Goal: Transaction & Acquisition: Obtain resource

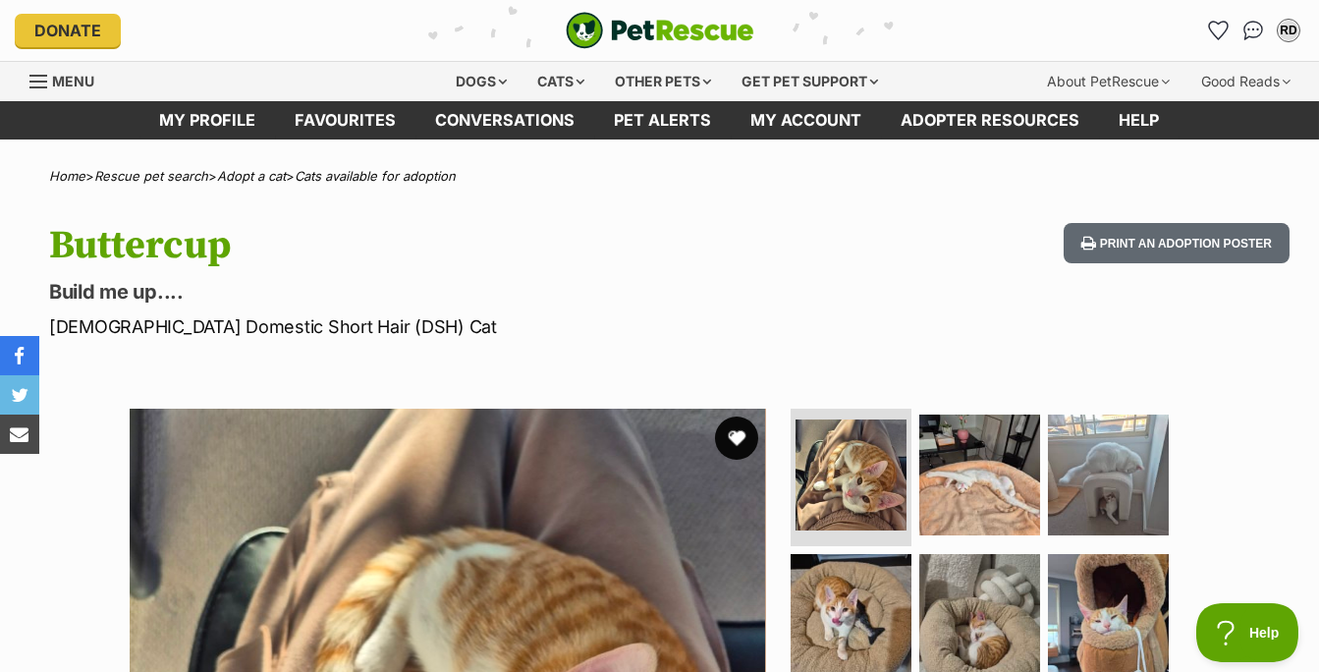
click at [729, 436] on button "favourite" at bounding box center [736, 437] width 43 height 43
click at [1286, 27] on div "RD" at bounding box center [1288, 31] width 26 height 26
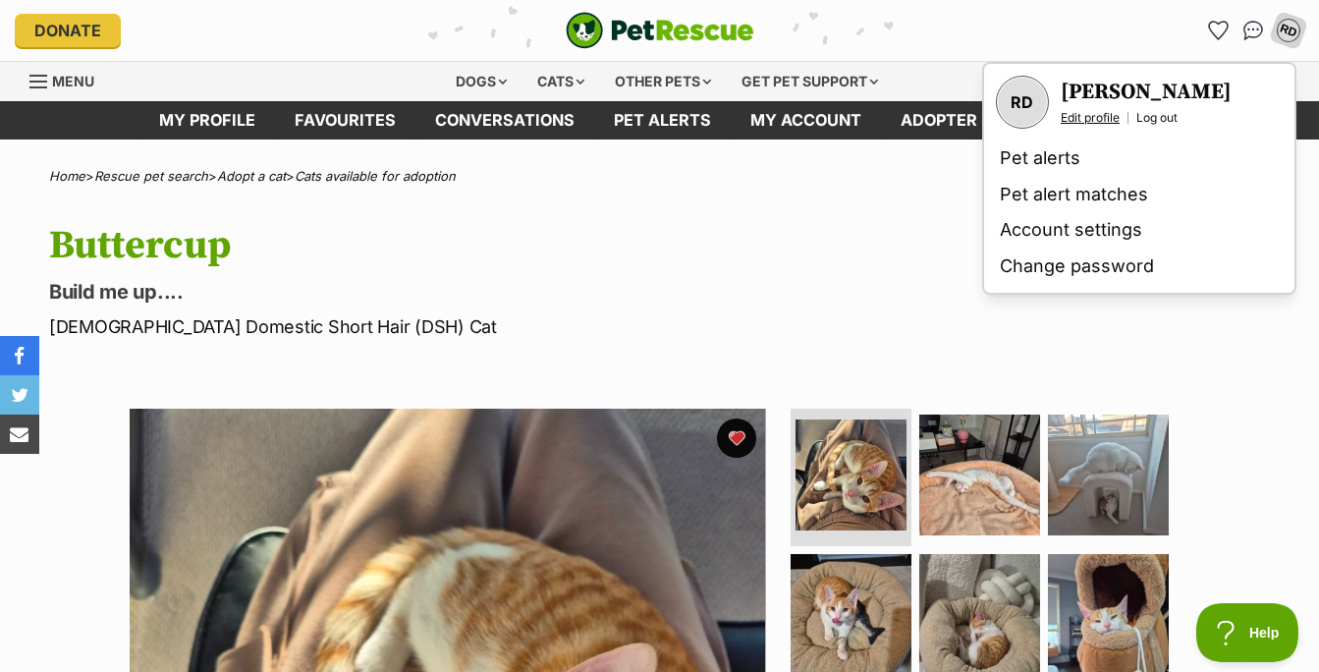
click at [1089, 124] on link "Edit profile" at bounding box center [1089, 118] width 59 height 16
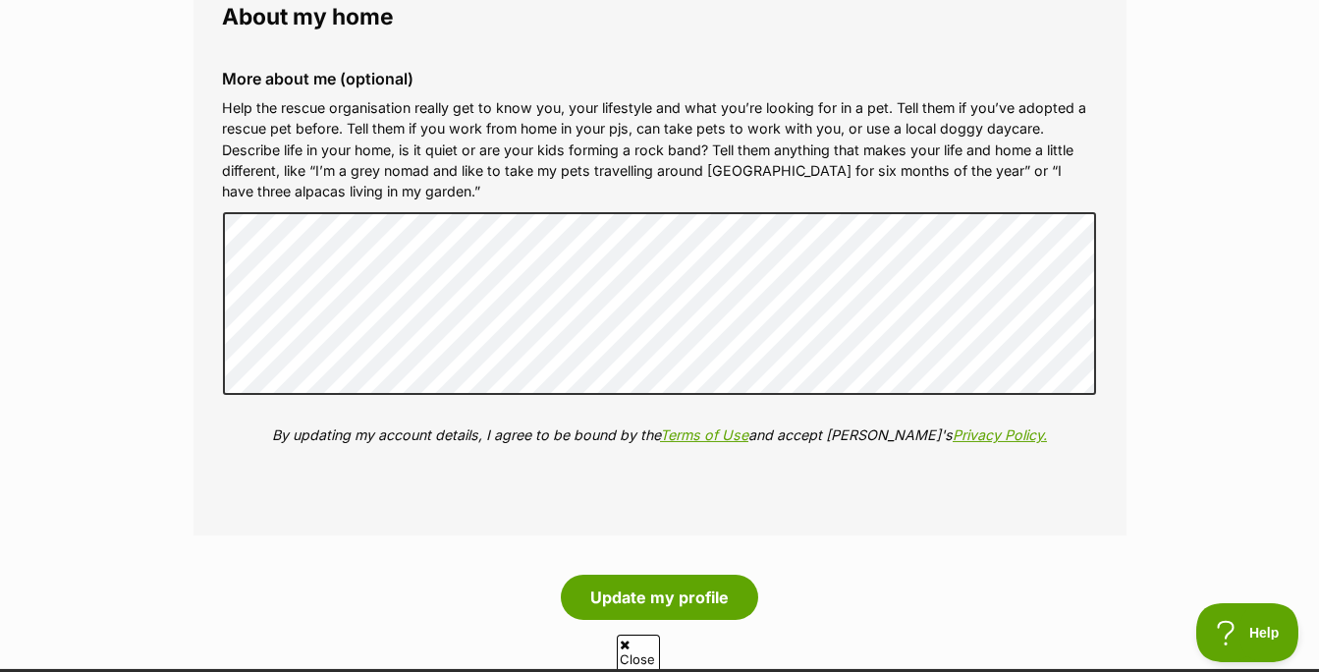
scroll to position [2229, 0]
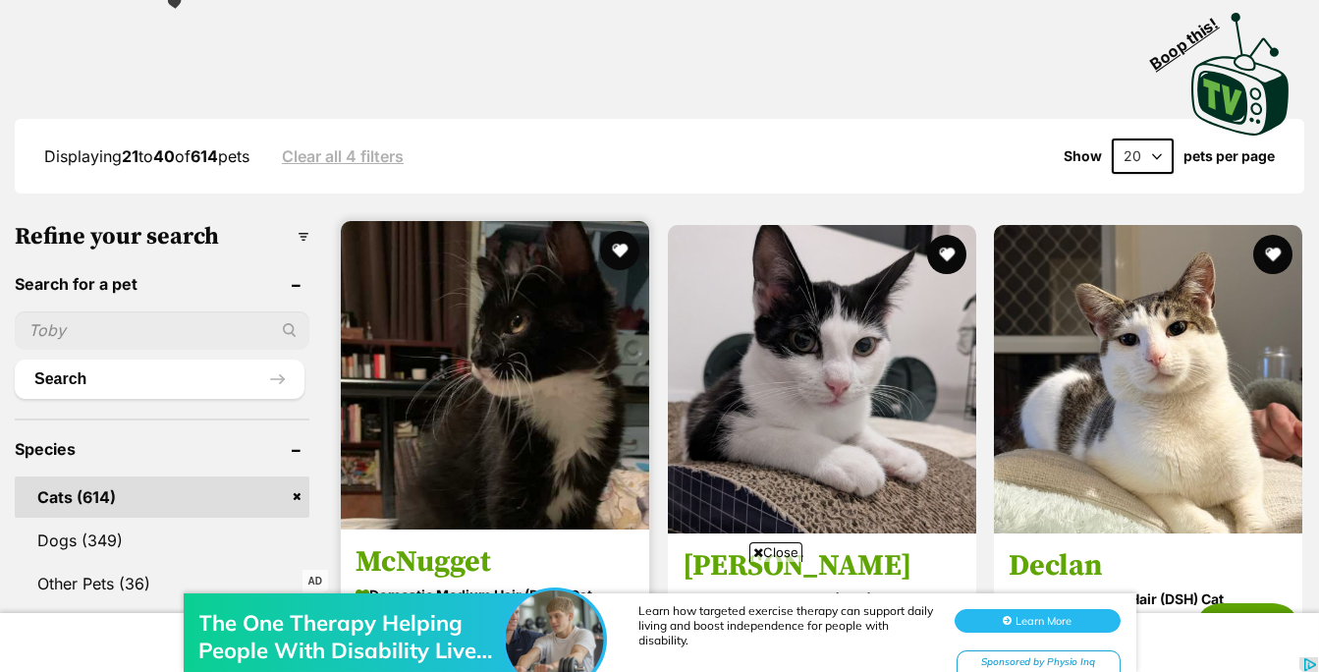
click at [455, 385] on img at bounding box center [495, 375] width 308 height 308
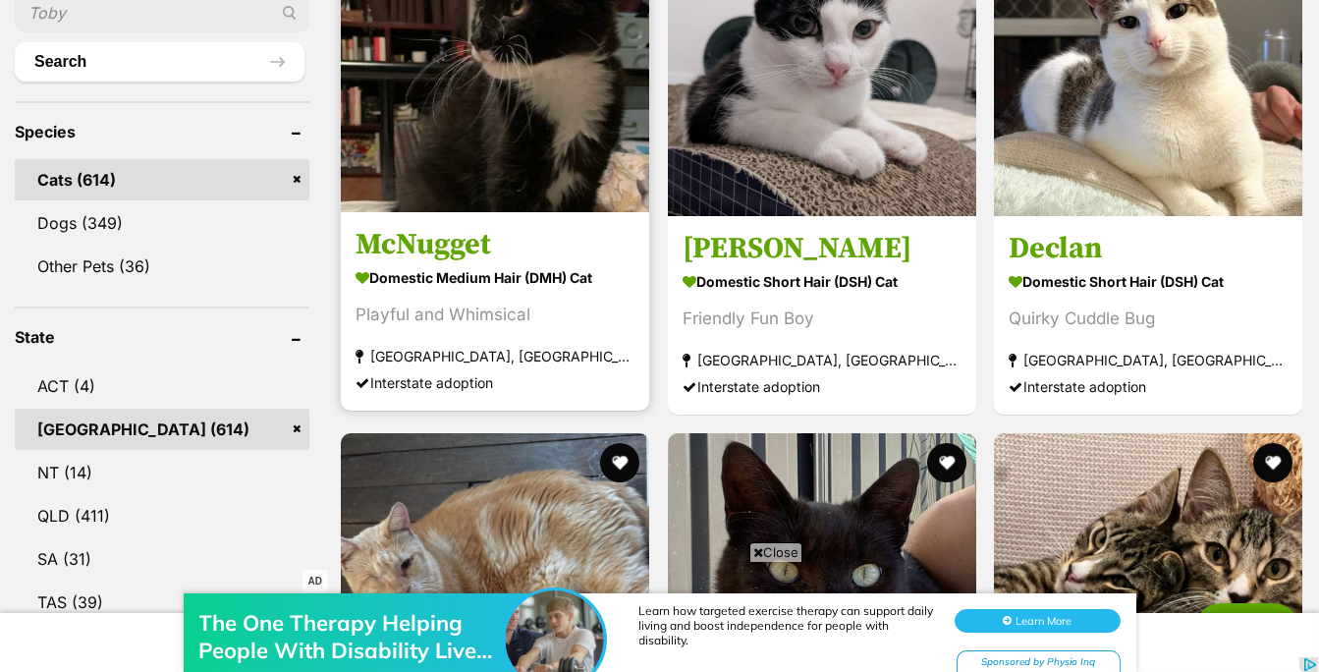
scroll to position [735, 0]
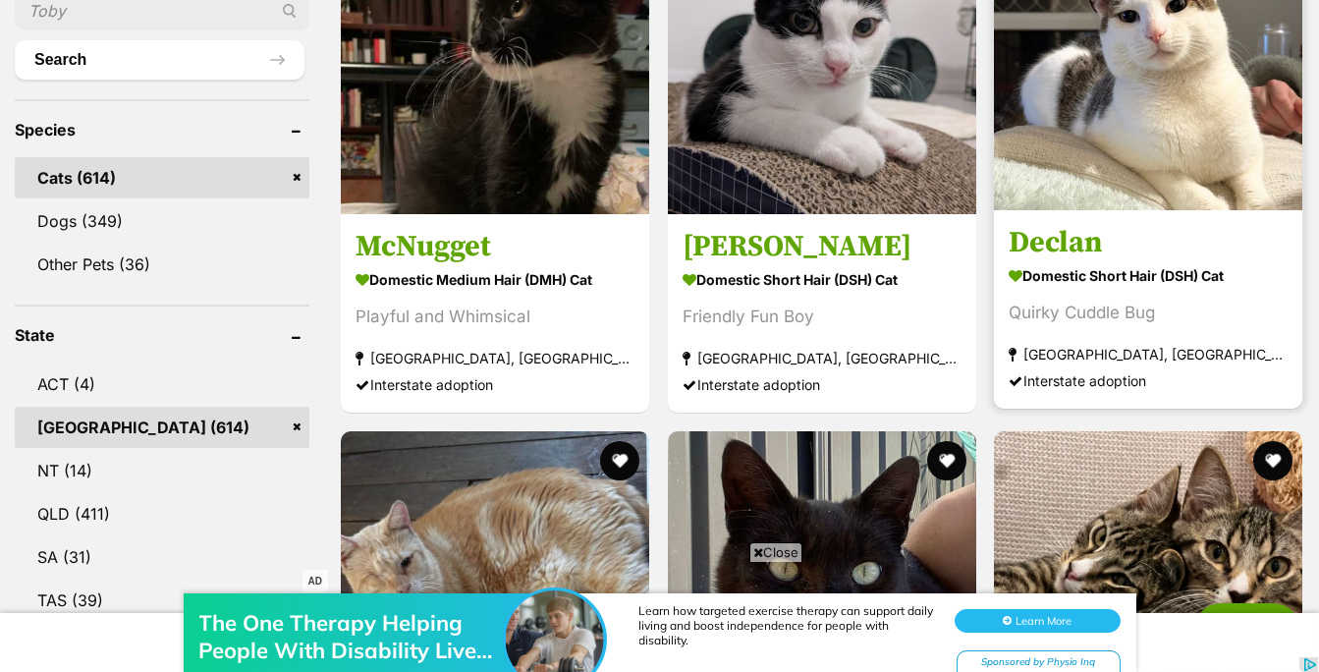
click at [1128, 148] on img at bounding box center [1148, 56] width 308 height 308
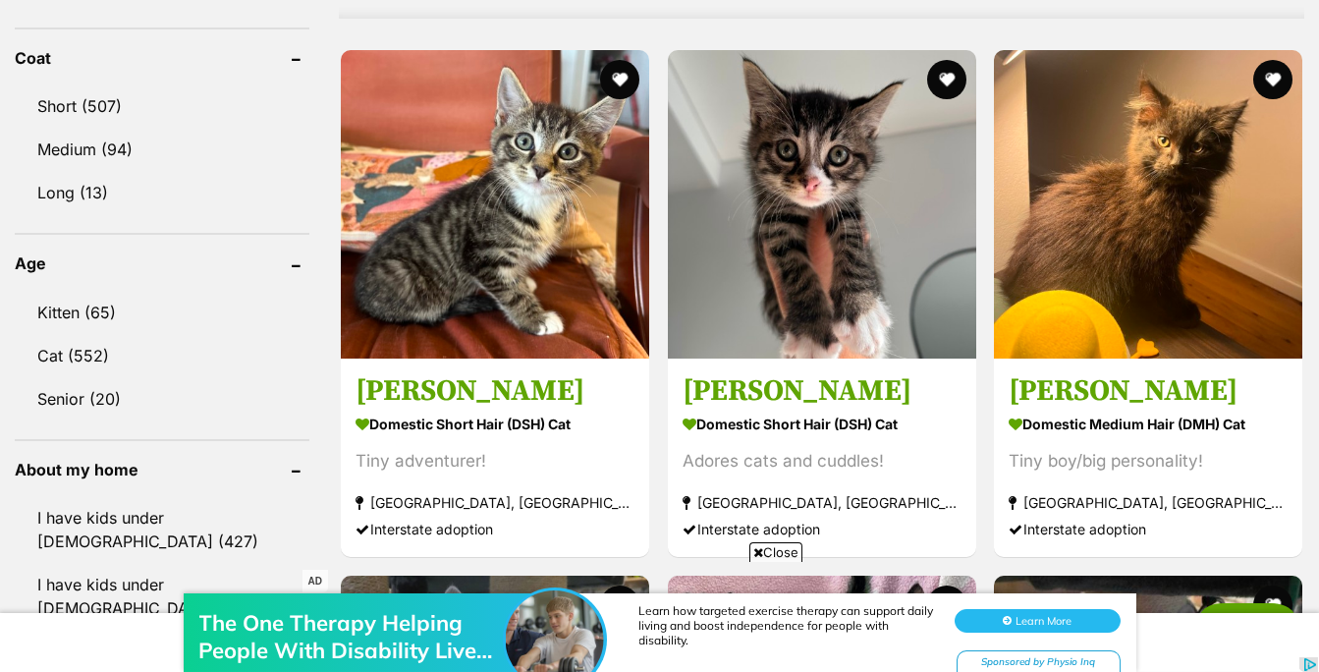
scroll to position [1830, 0]
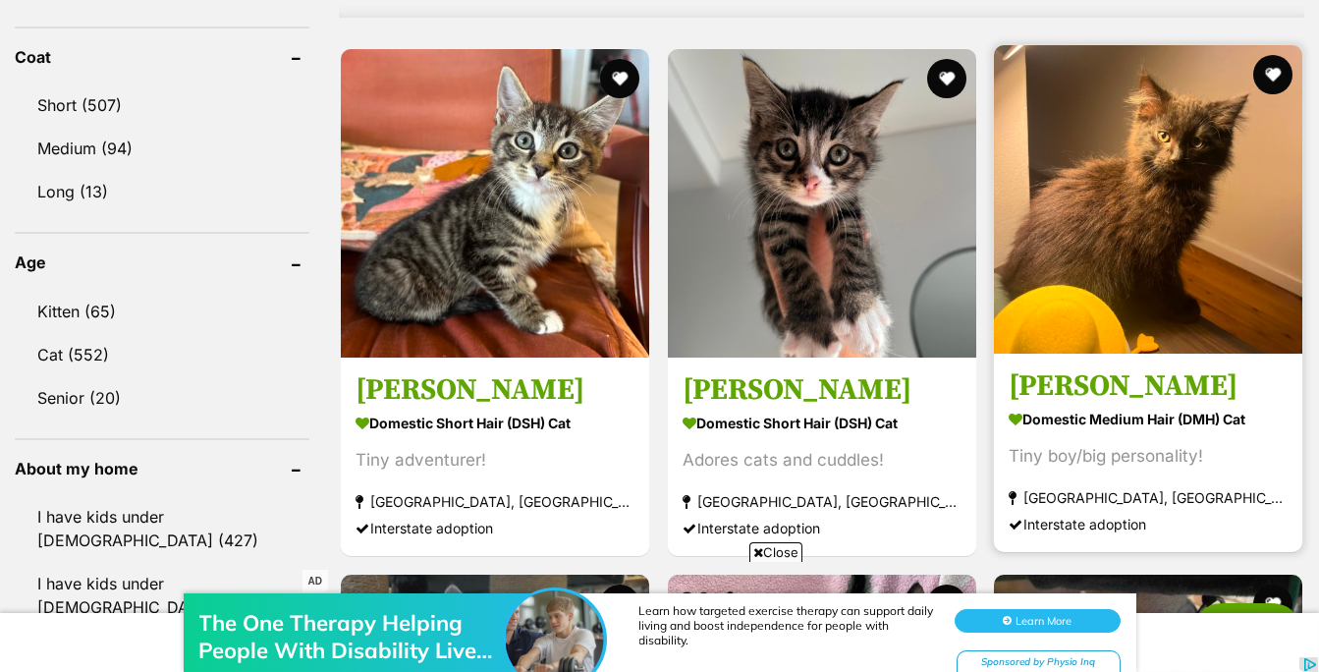
click at [1072, 218] on img at bounding box center [1148, 199] width 308 height 308
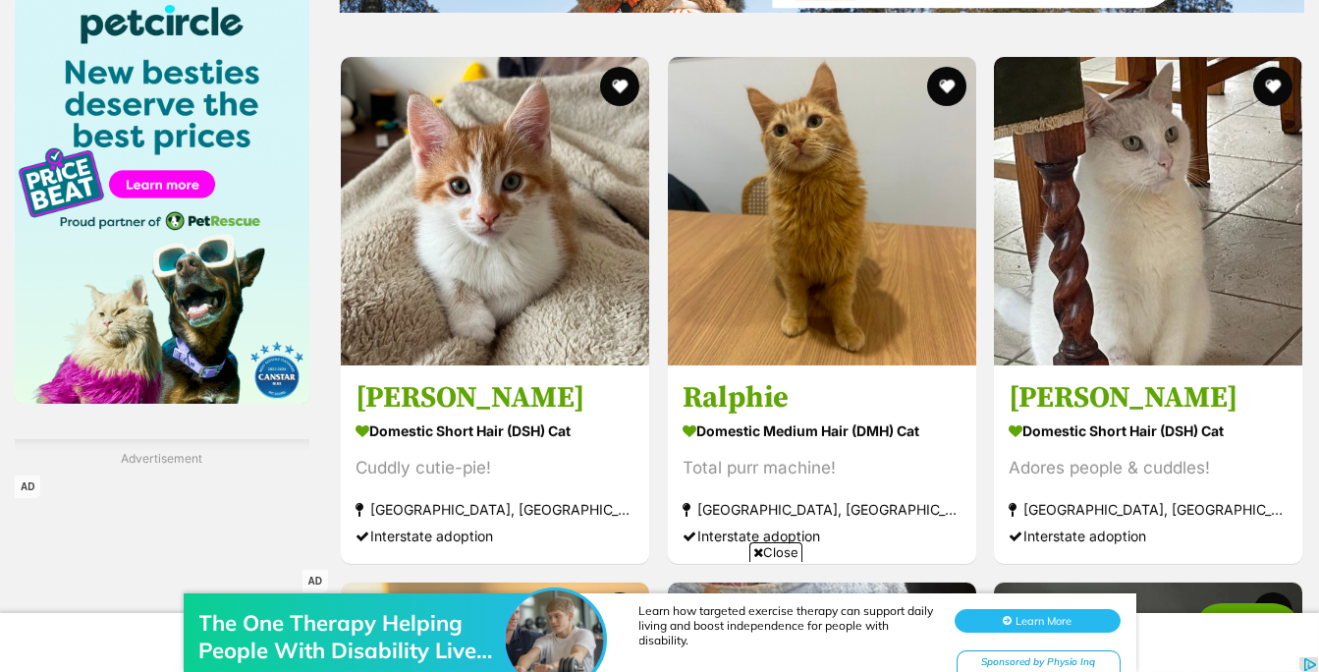
scroll to position [3067, 0]
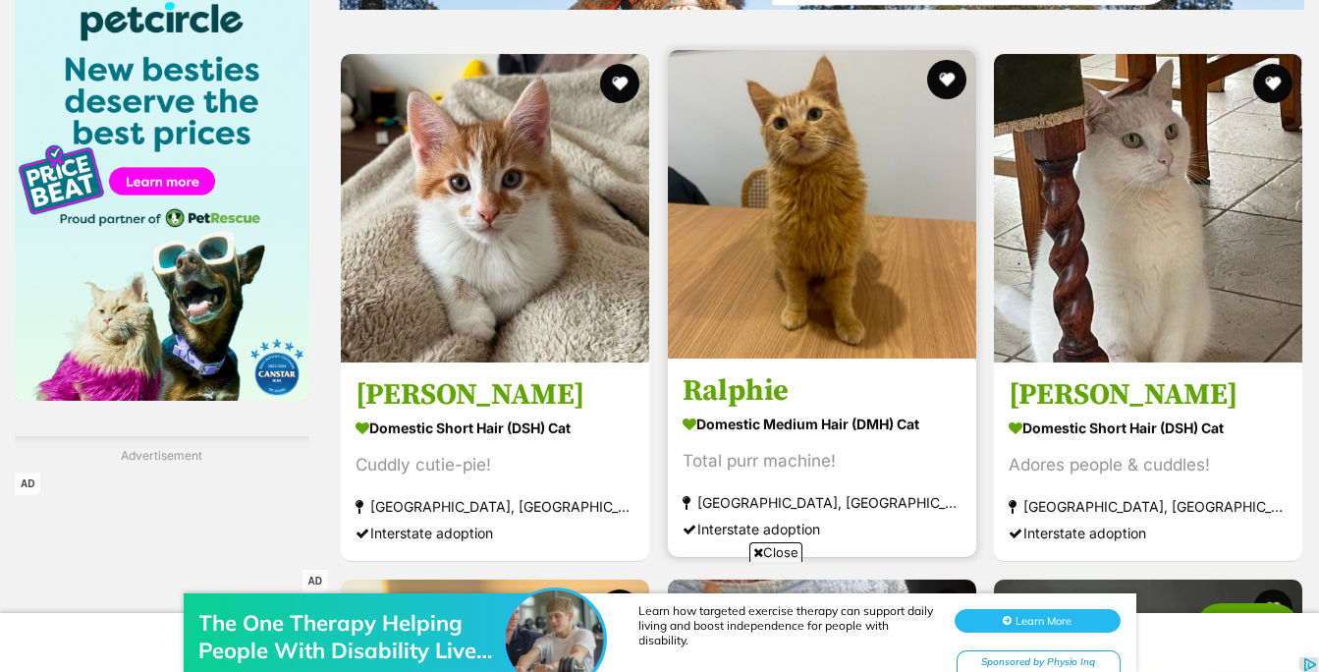
click at [829, 214] on img at bounding box center [822, 204] width 308 height 308
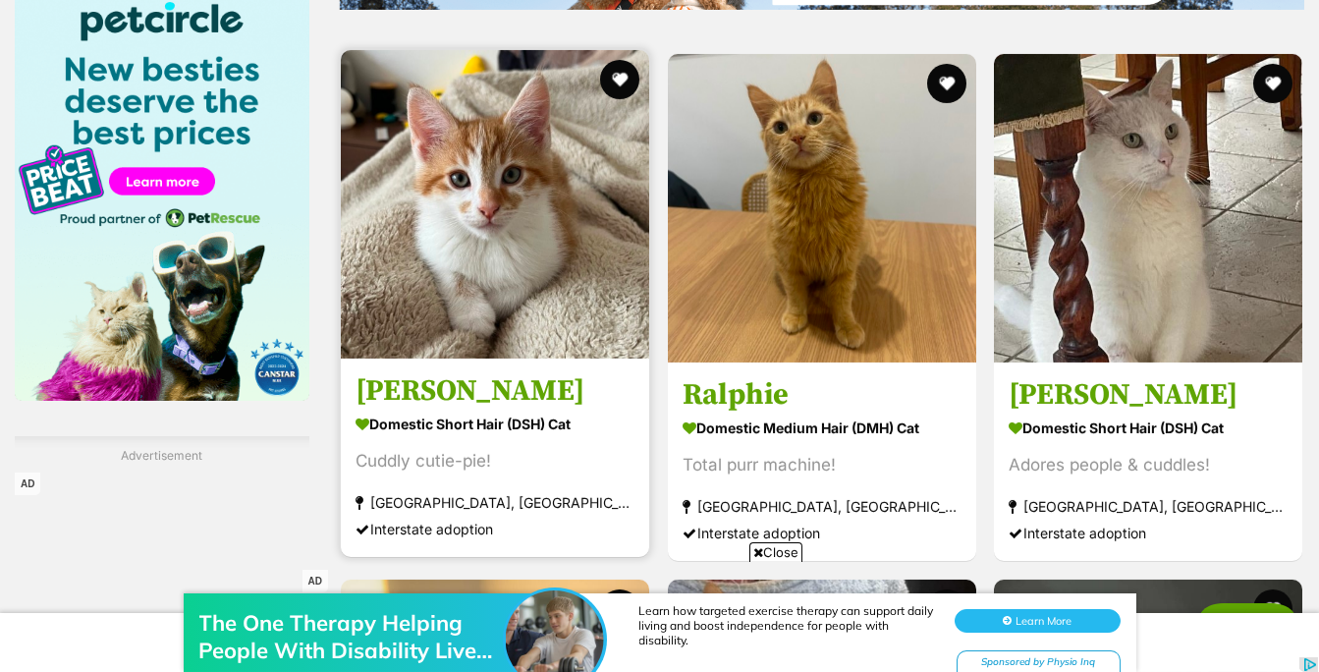
click at [619, 180] on img at bounding box center [495, 204] width 308 height 308
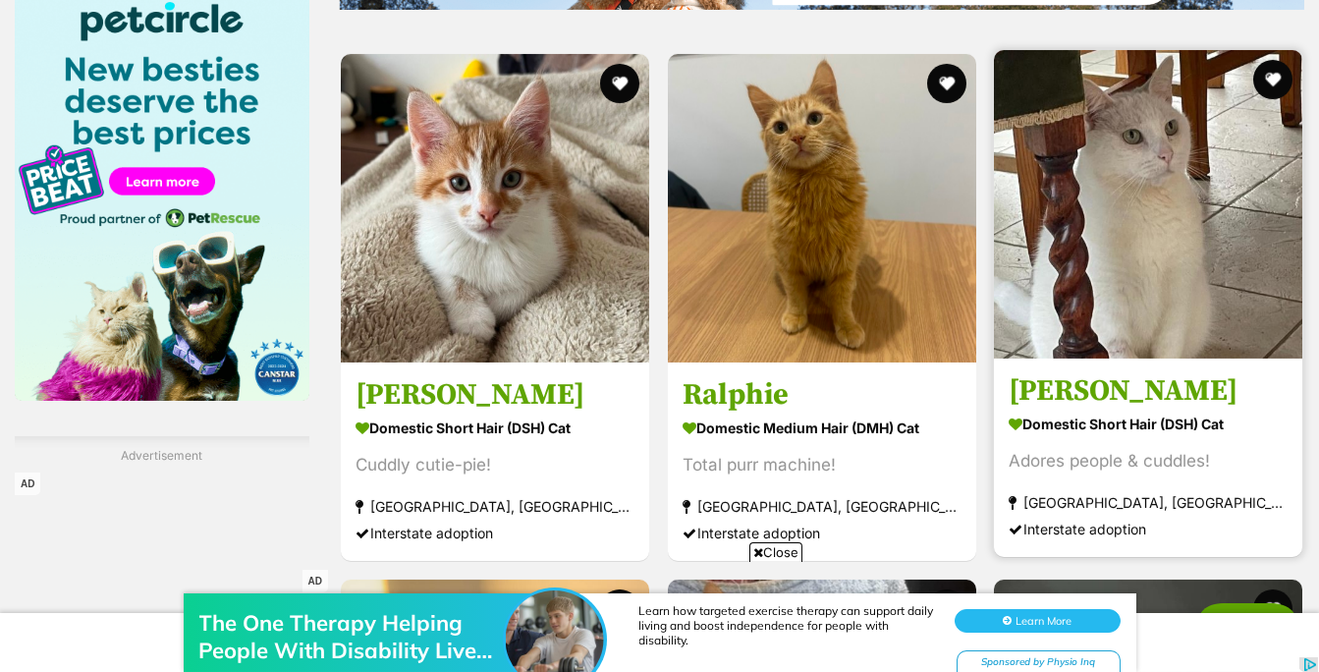
click at [1107, 246] on img at bounding box center [1148, 204] width 308 height 308
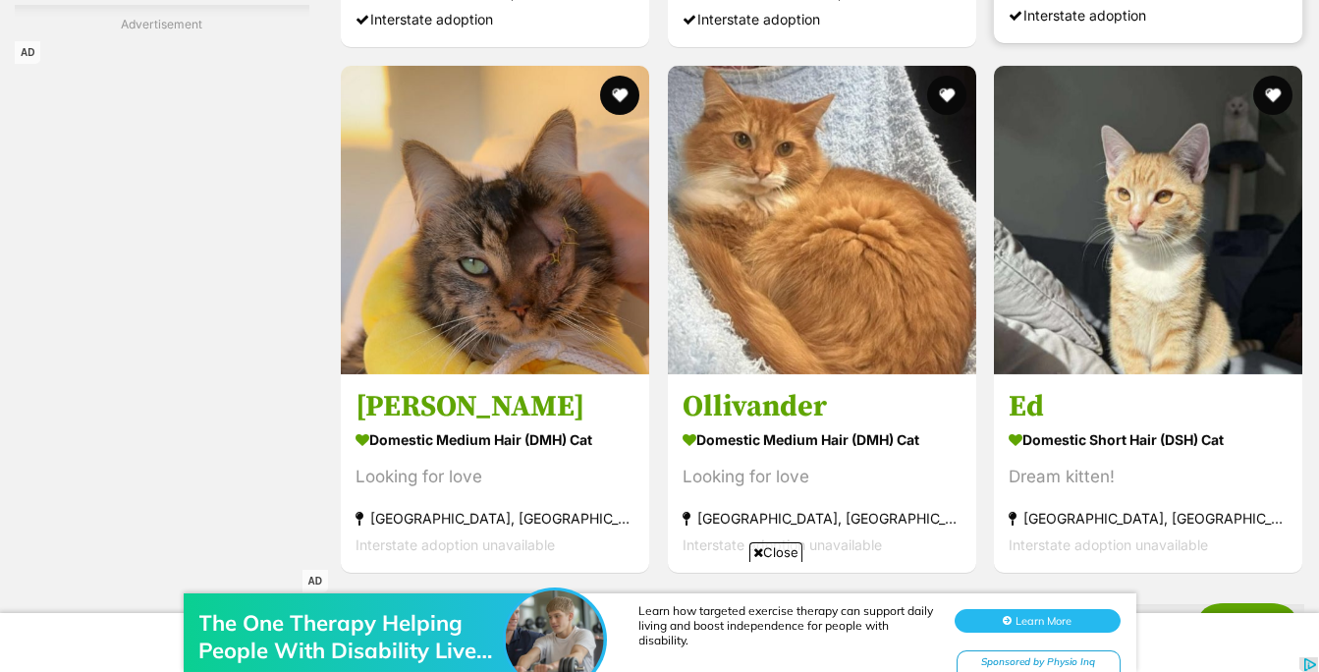
scroll to position [3575, 0]
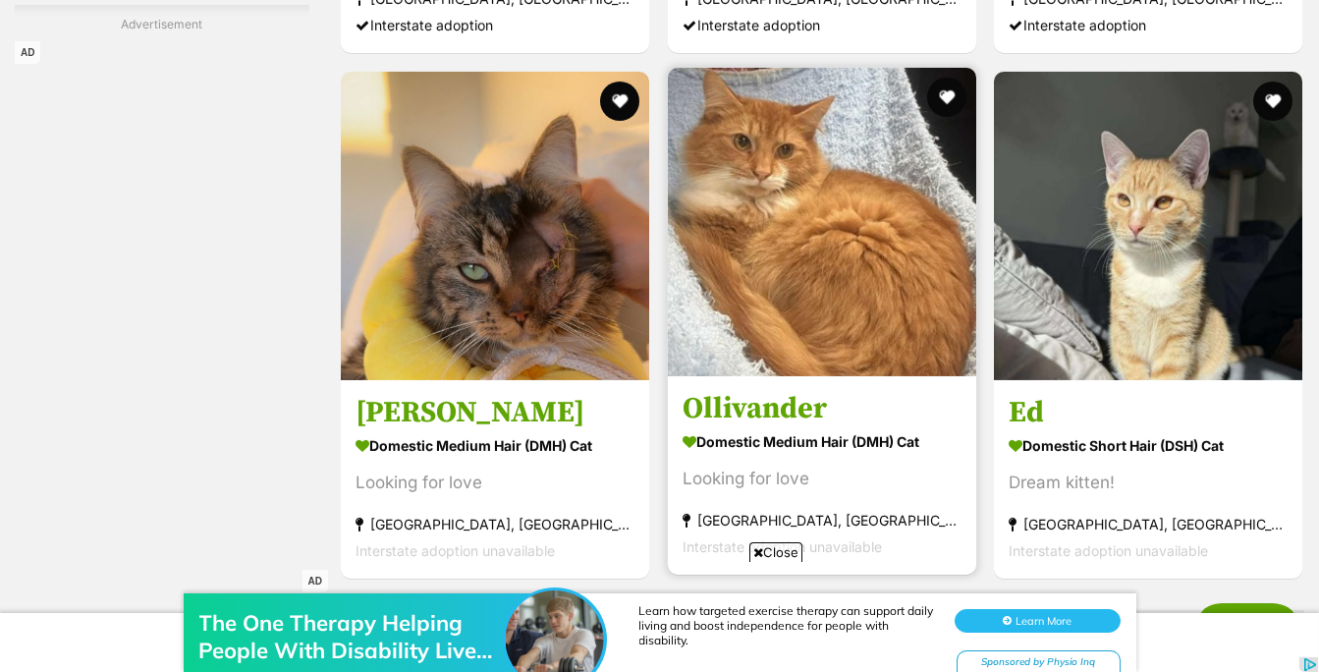
click at [842, 280] on img at bounding box center [822, 222] width 308 height 308
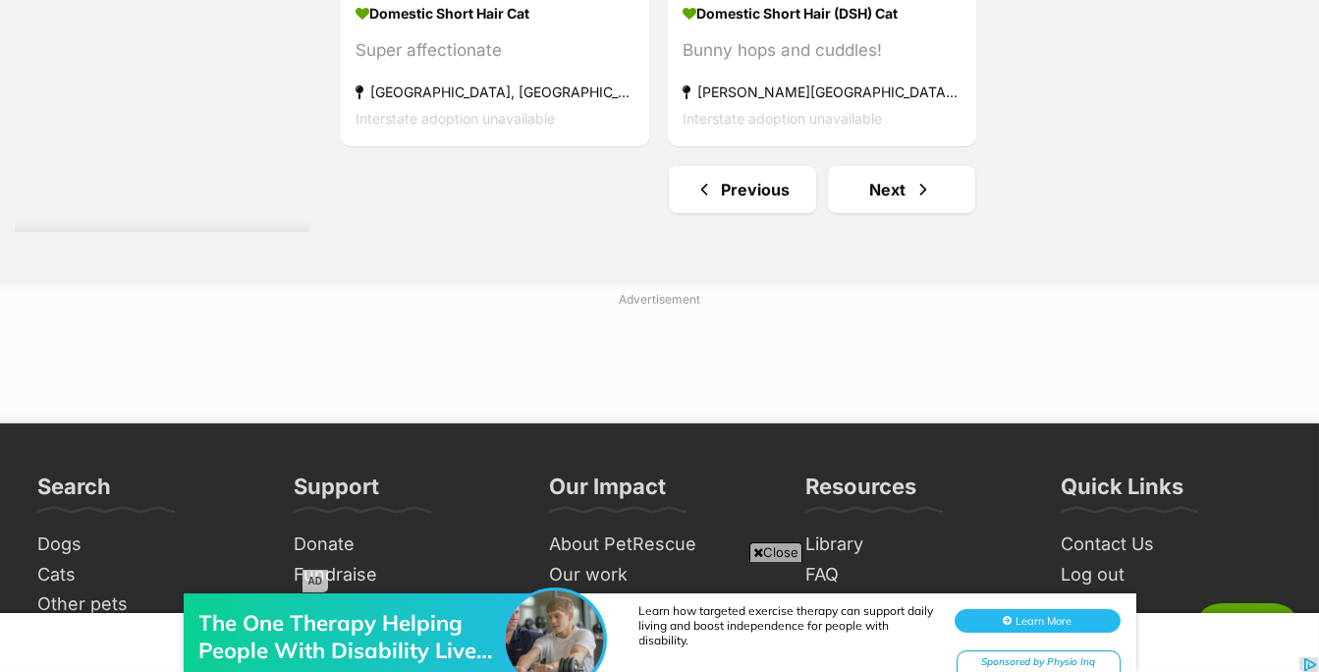
scroll to position [4719, 0]
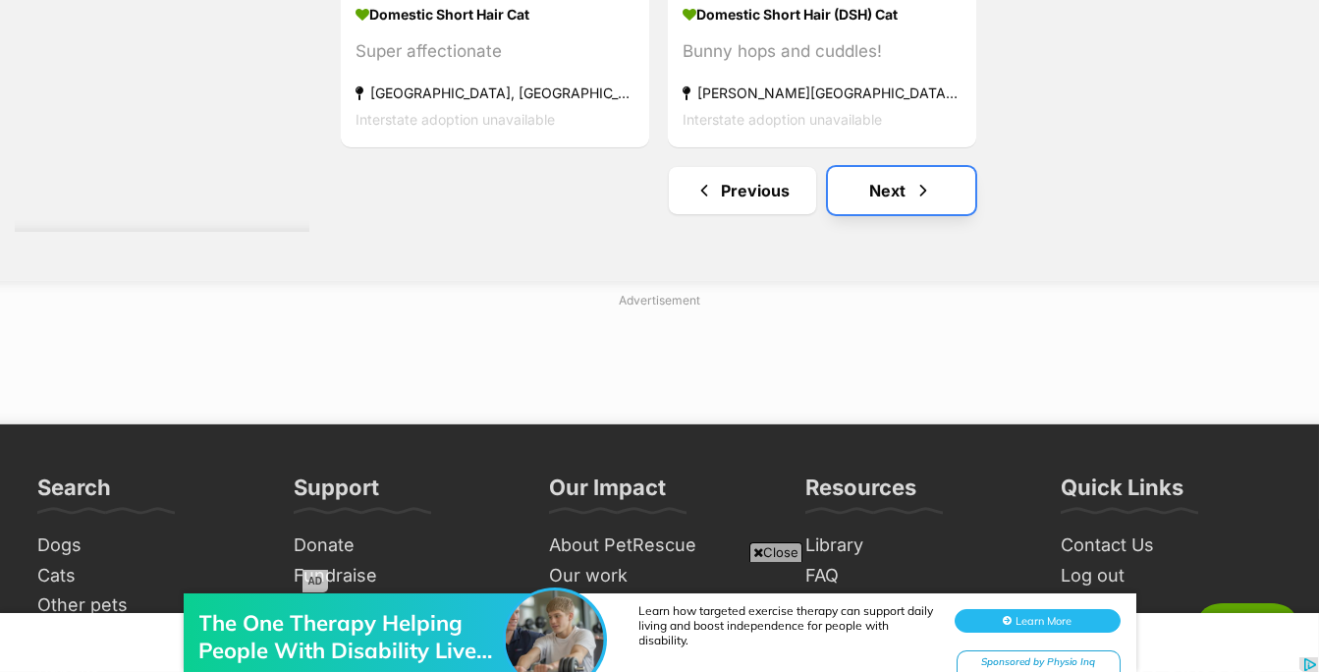
click at [904, 196] on link "Next" at bounding box center [901, 190] width 147 height 47
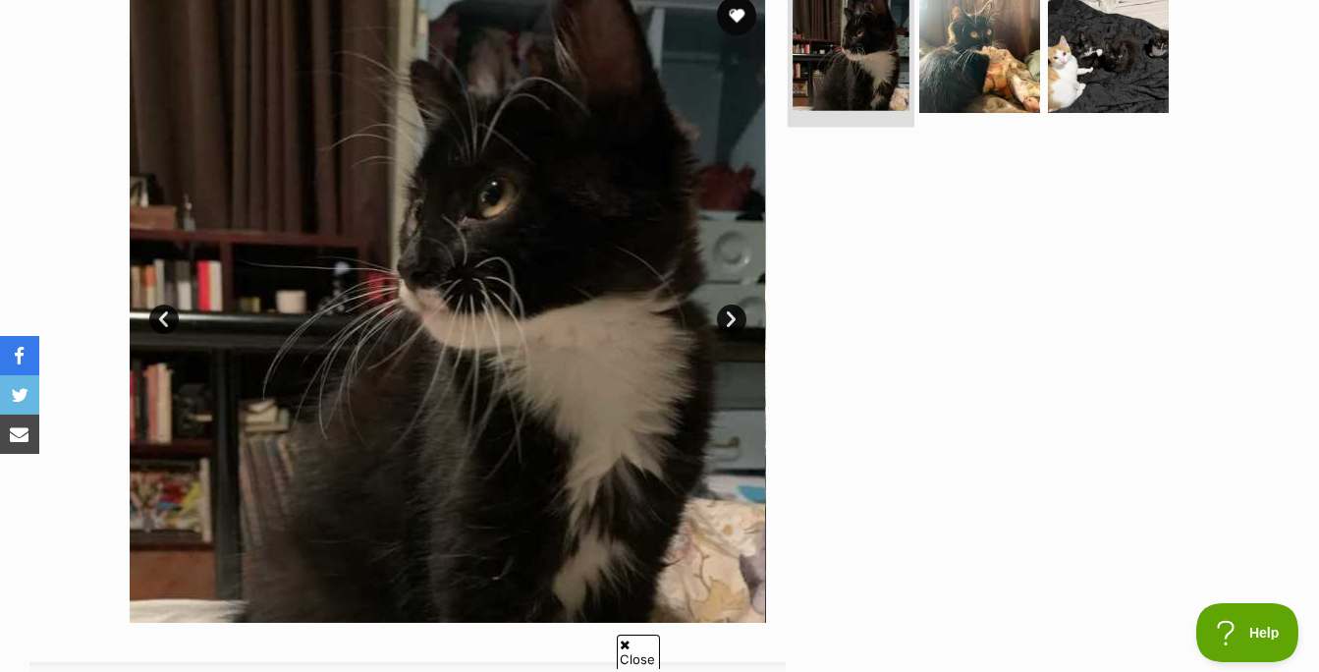
scroll to position [250, 0]
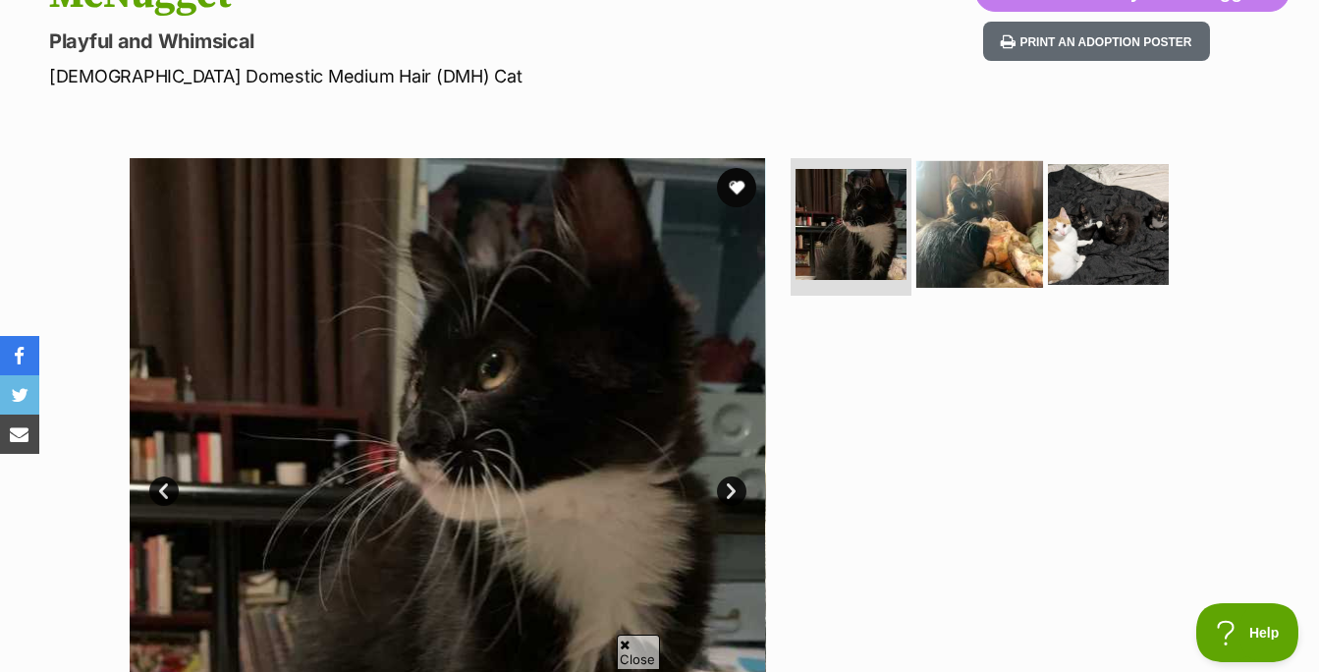
click at [971, 283] on img at bounding box center [979, 224] width 127 height 127
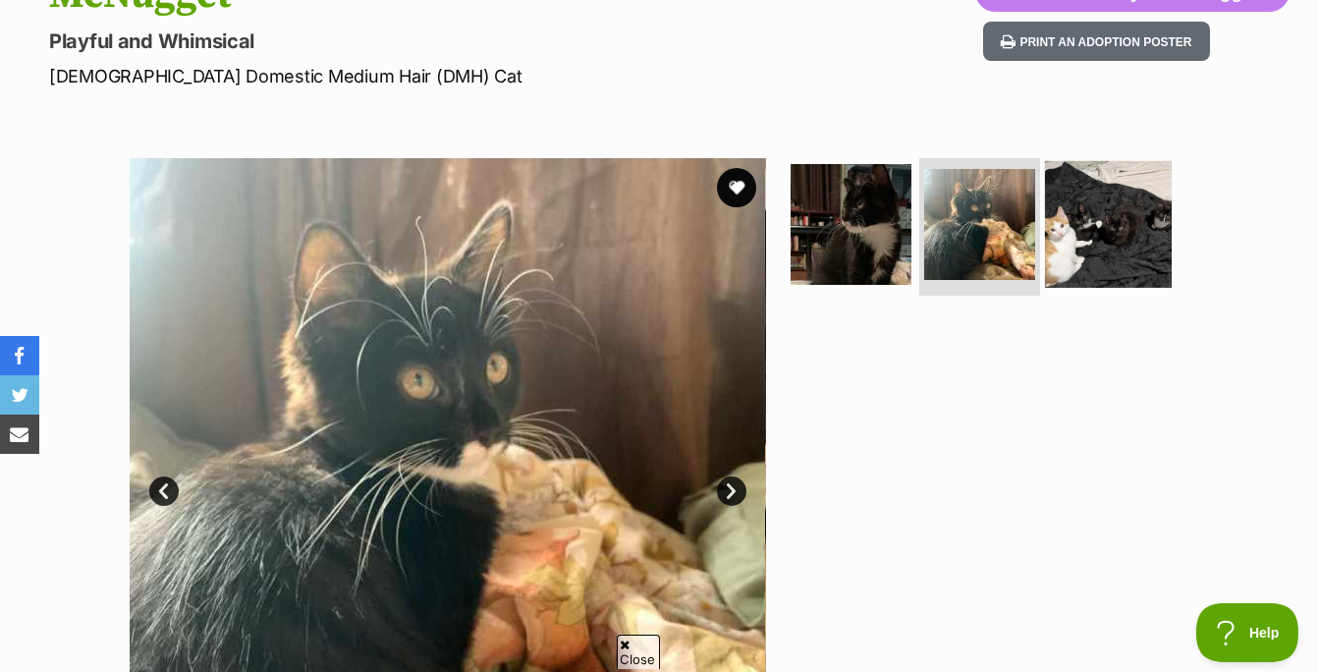
click at [1088, 221] on img at bounding box center [1108, 224] width 127 height 127
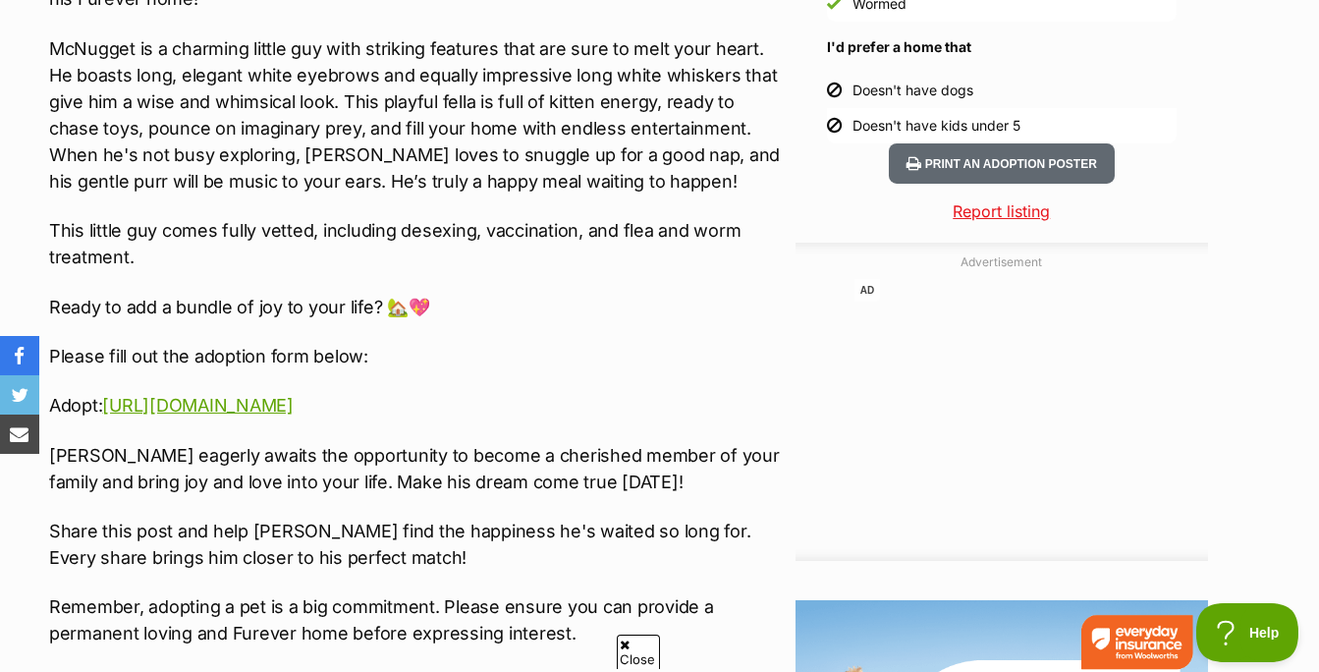
scroll to position [2040, 0]
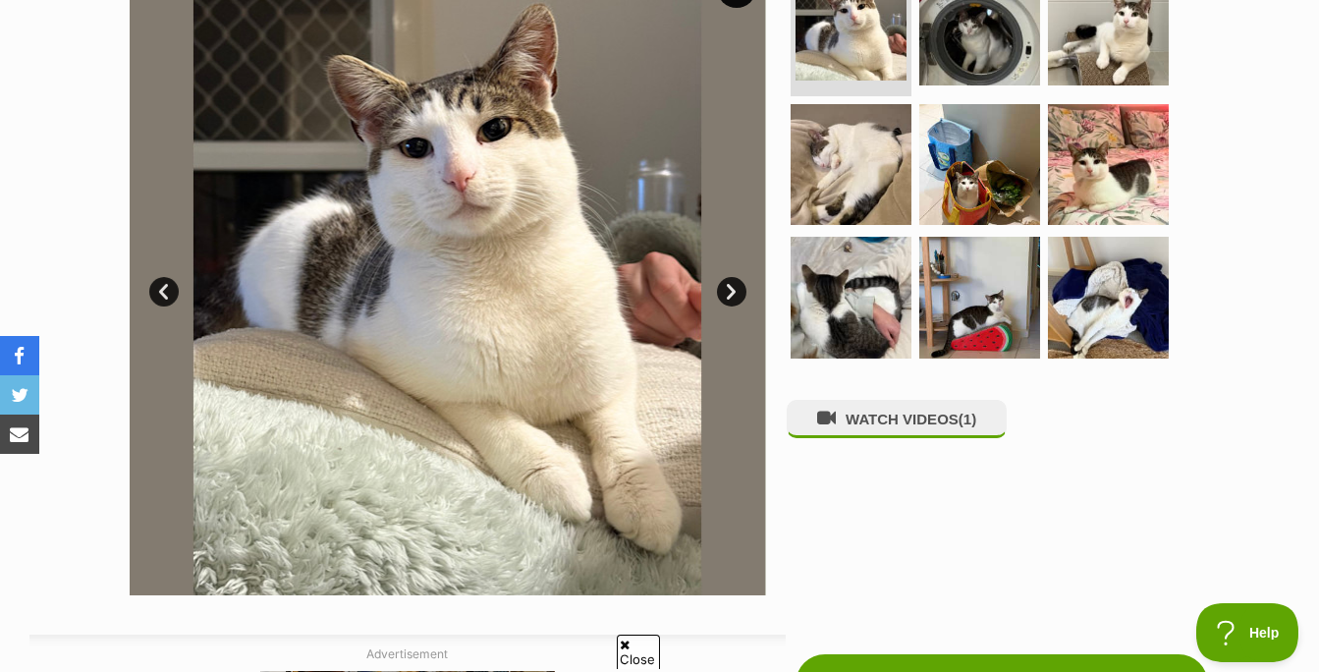
scroll to position [456, 0]
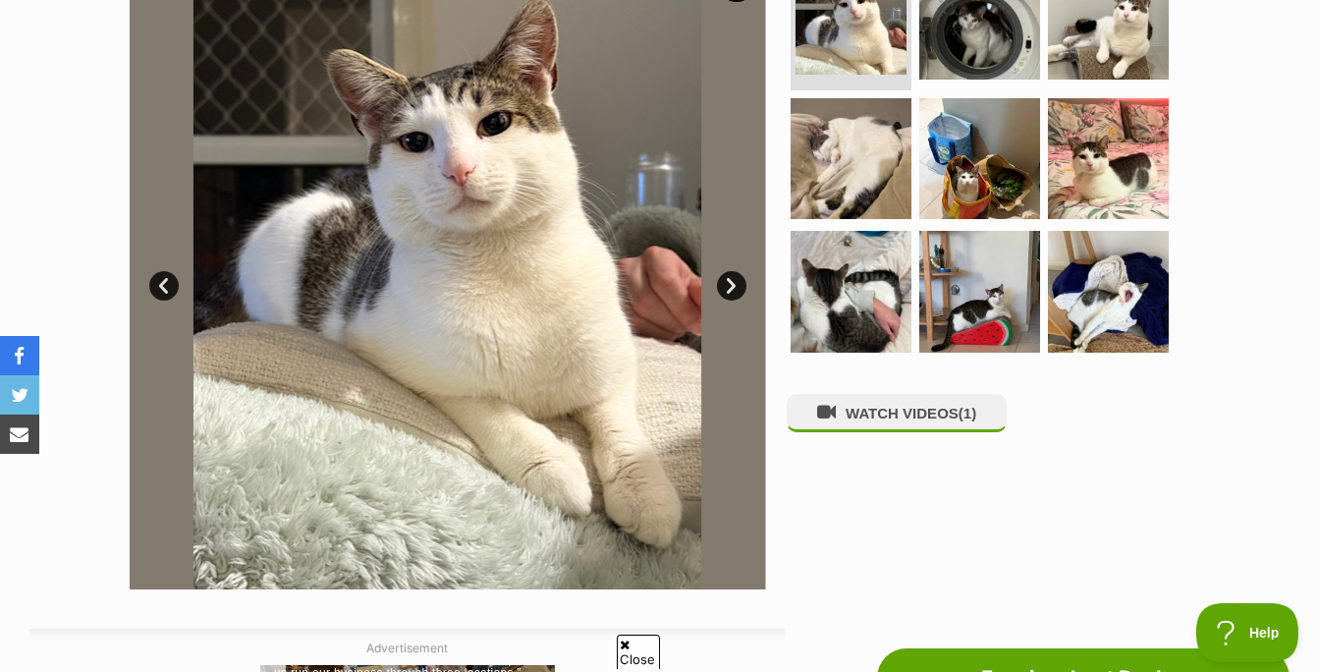
click at [725, 282] on link "Next" at bounding box center [731, 285] width 29 height 29
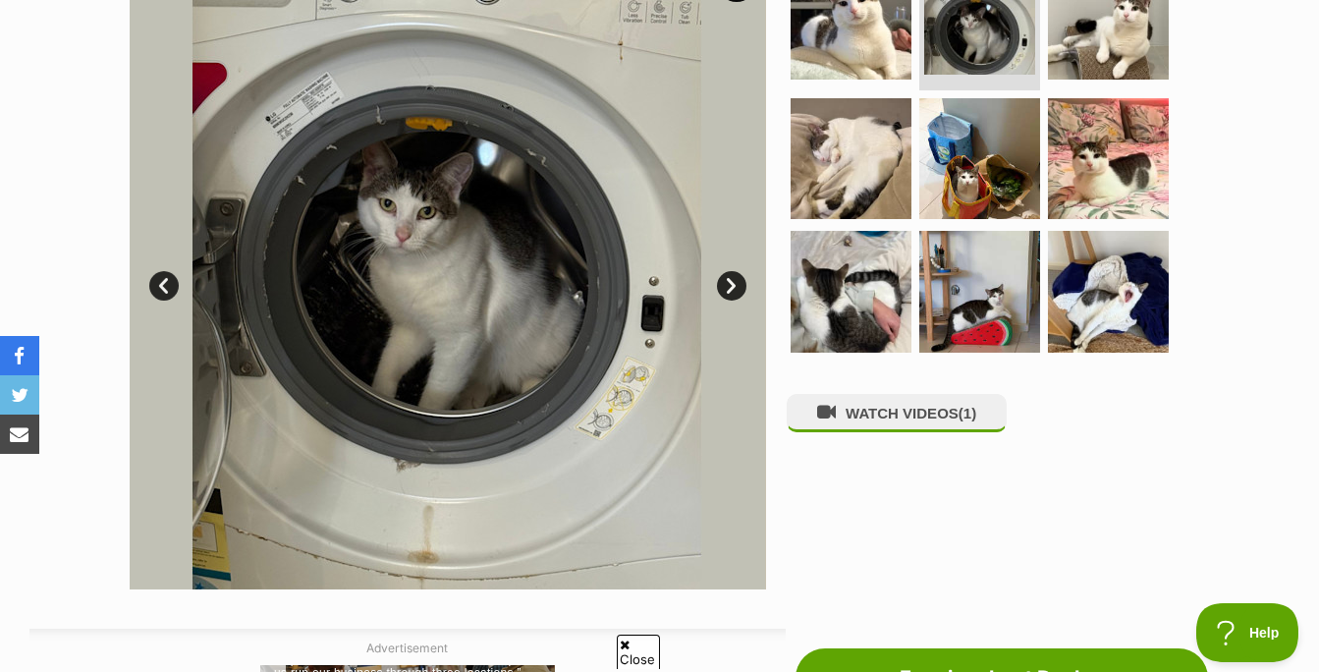
click at [725, 282] on link "Next" at bounding box center [731, 285] width 29 height 29
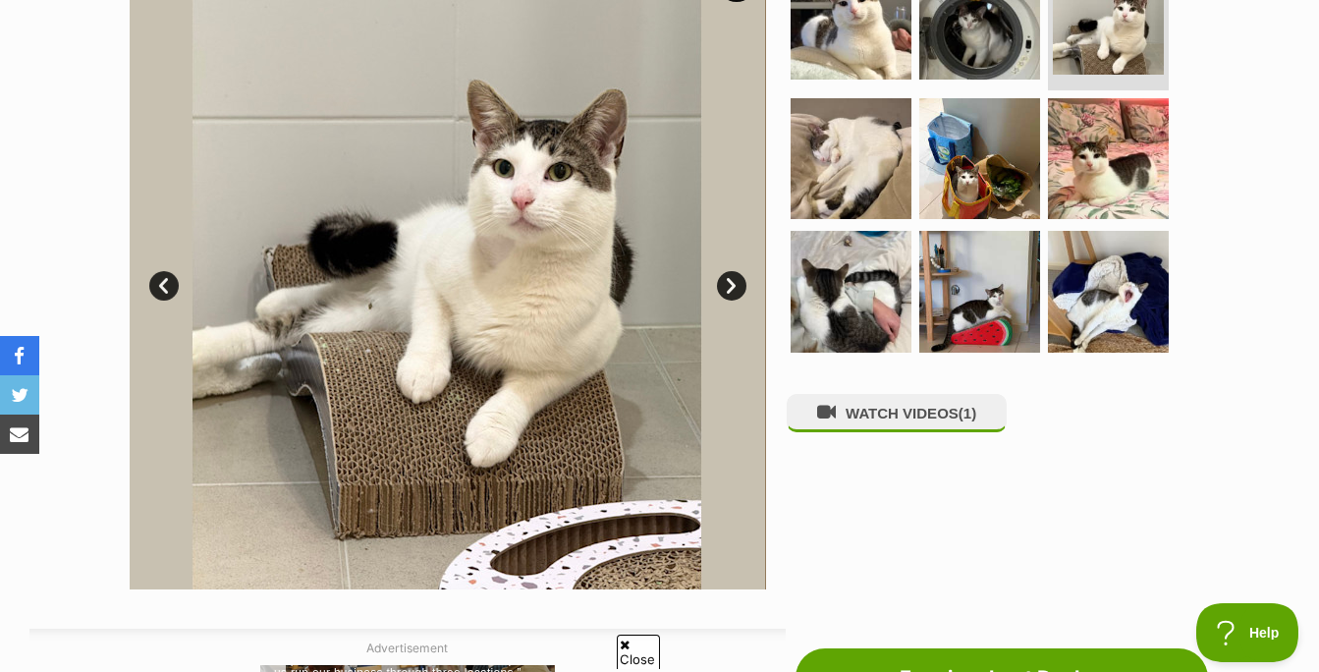
click at [725, 282] on link "Next" at bounding box center [731, 285] width 29 height 29
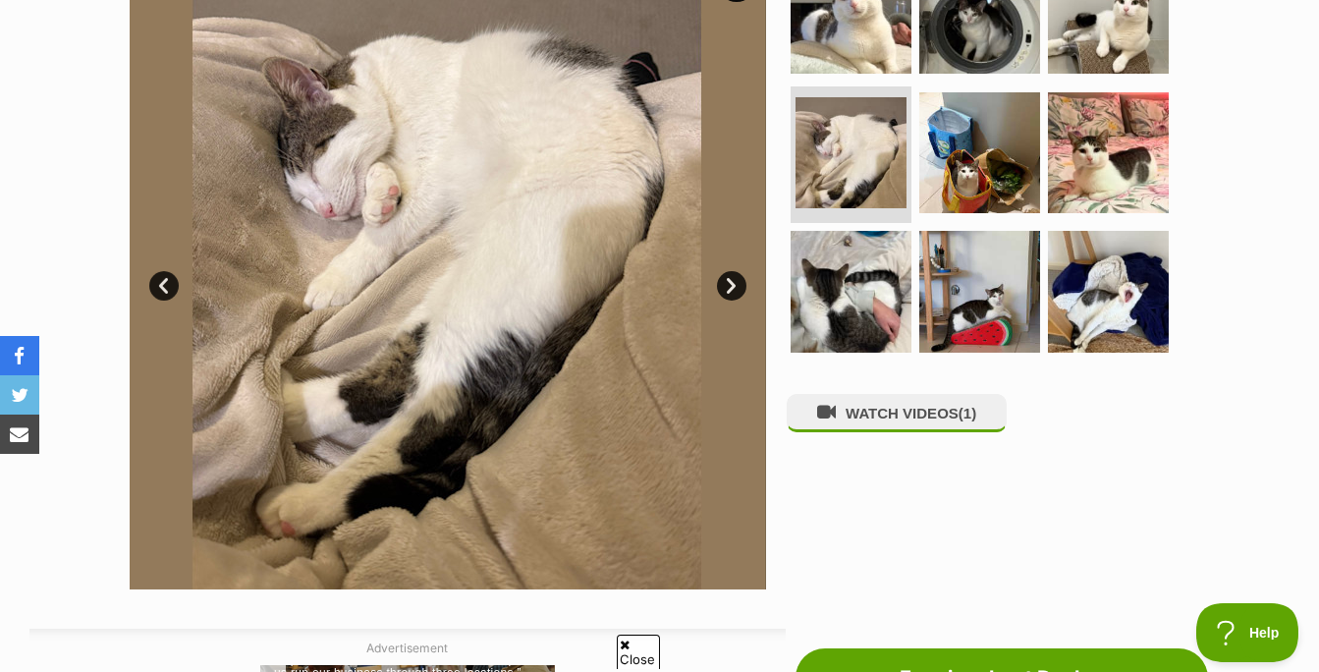
click at [725, 282] on link "Next" at bounding box center [731, 285] width 29 height 29
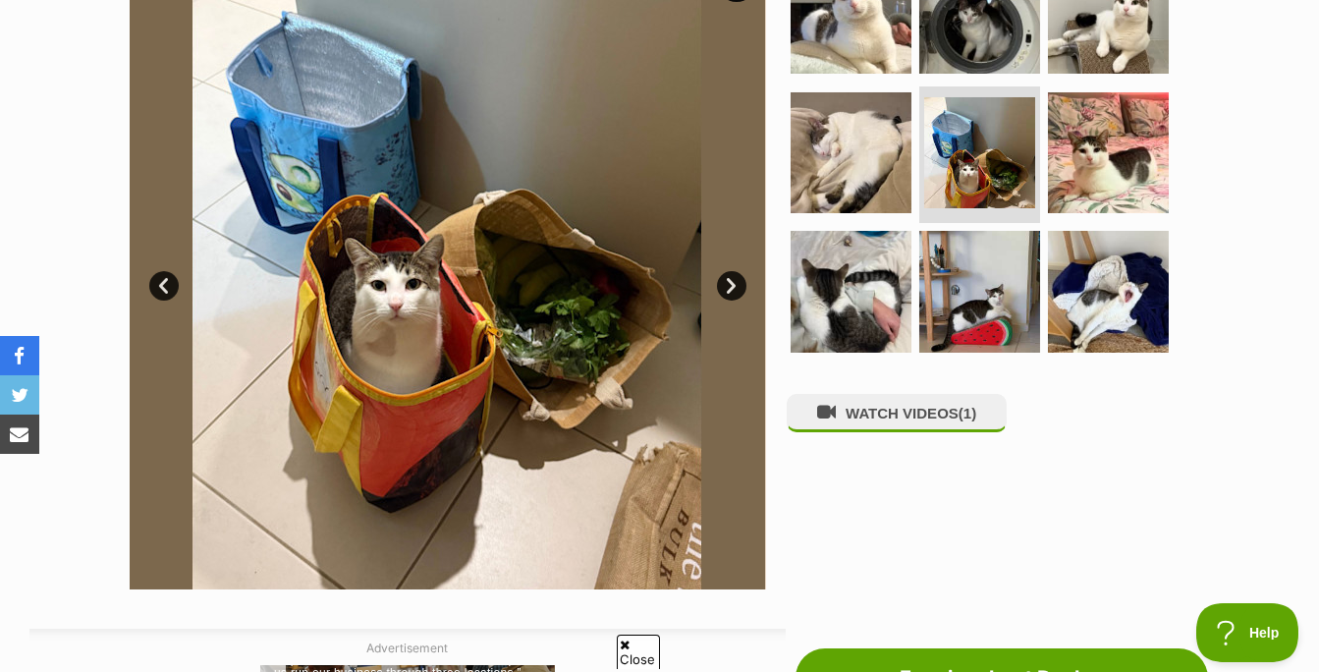
click at [725, 282] on link "Next" at bounding box center [731, 285] width 29 height 29
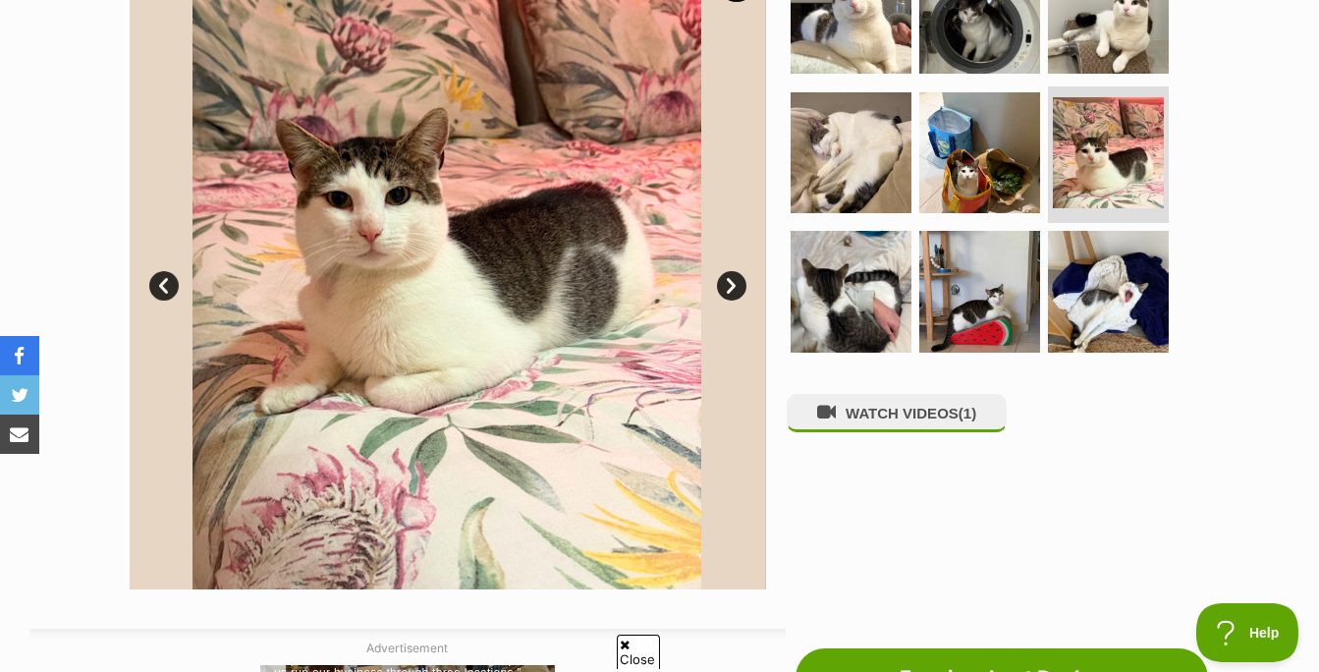
click at [725, 282] on link "Next" at bounding box center [731, 285] width 29 height 29
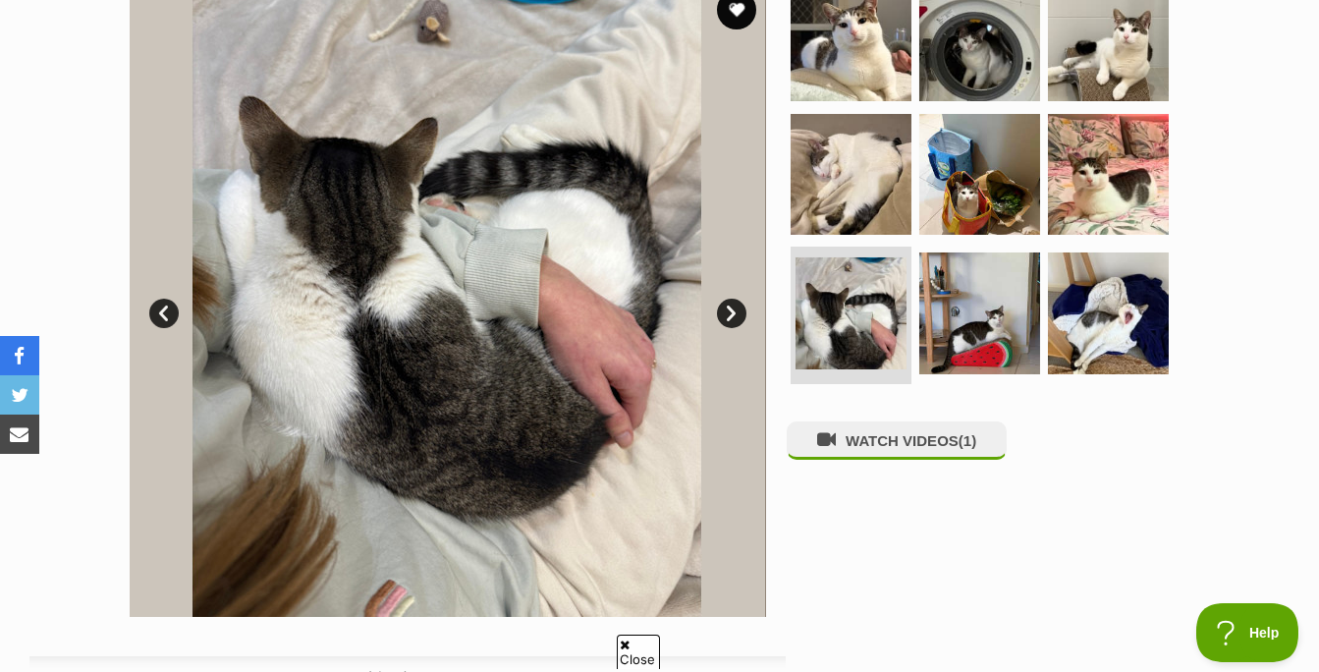
scroll to position [424, 0]
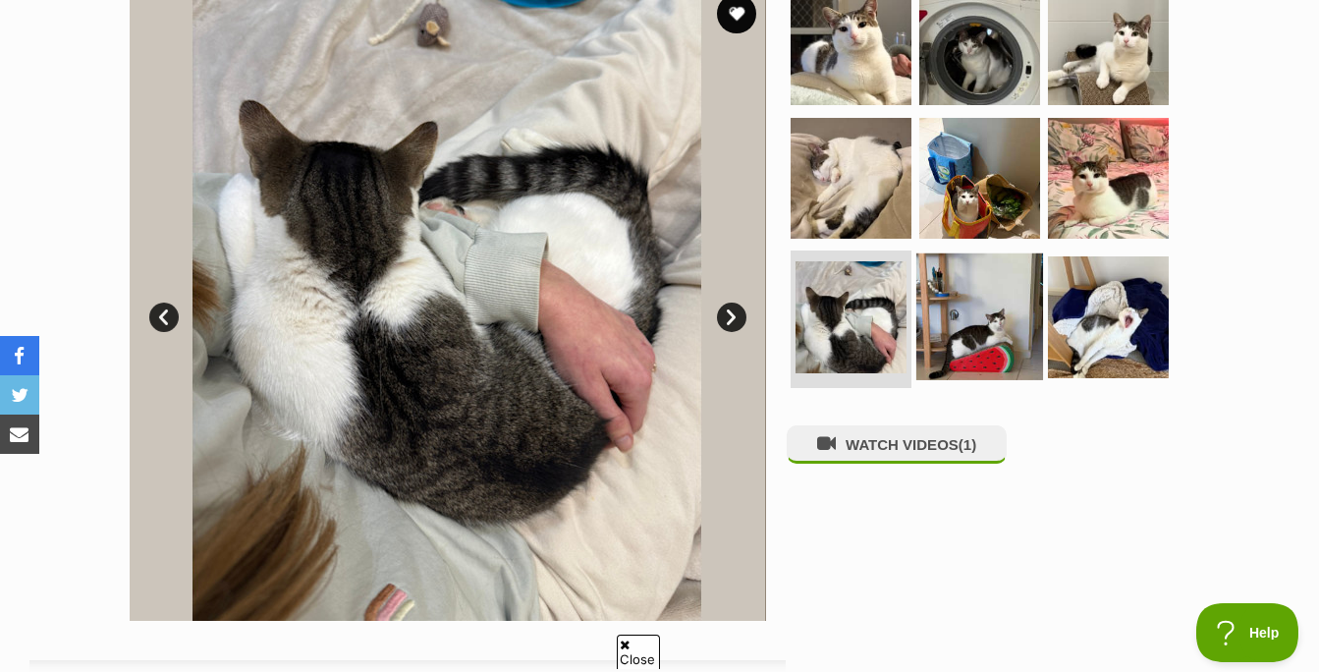
click at [961, 308] on img at bounding box center [979, 316] width 127 height 127
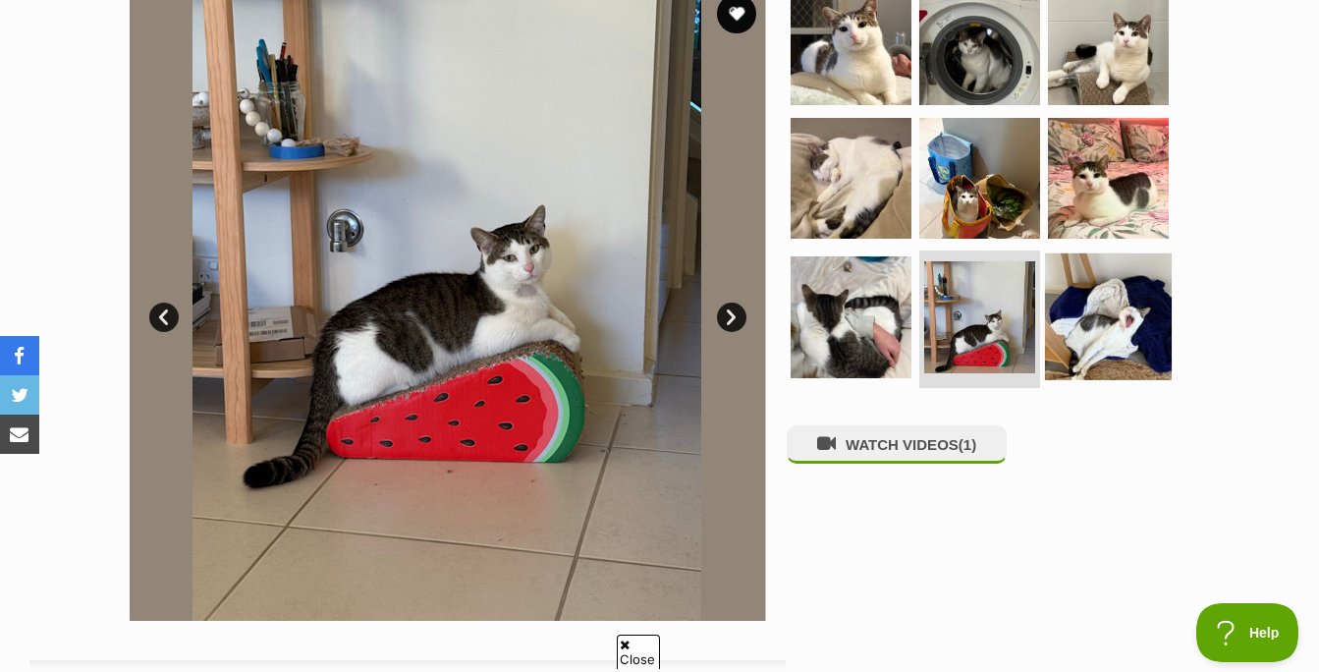
click at [1092, 307] on img at bounding box center [1108, 316] width 127 height 127
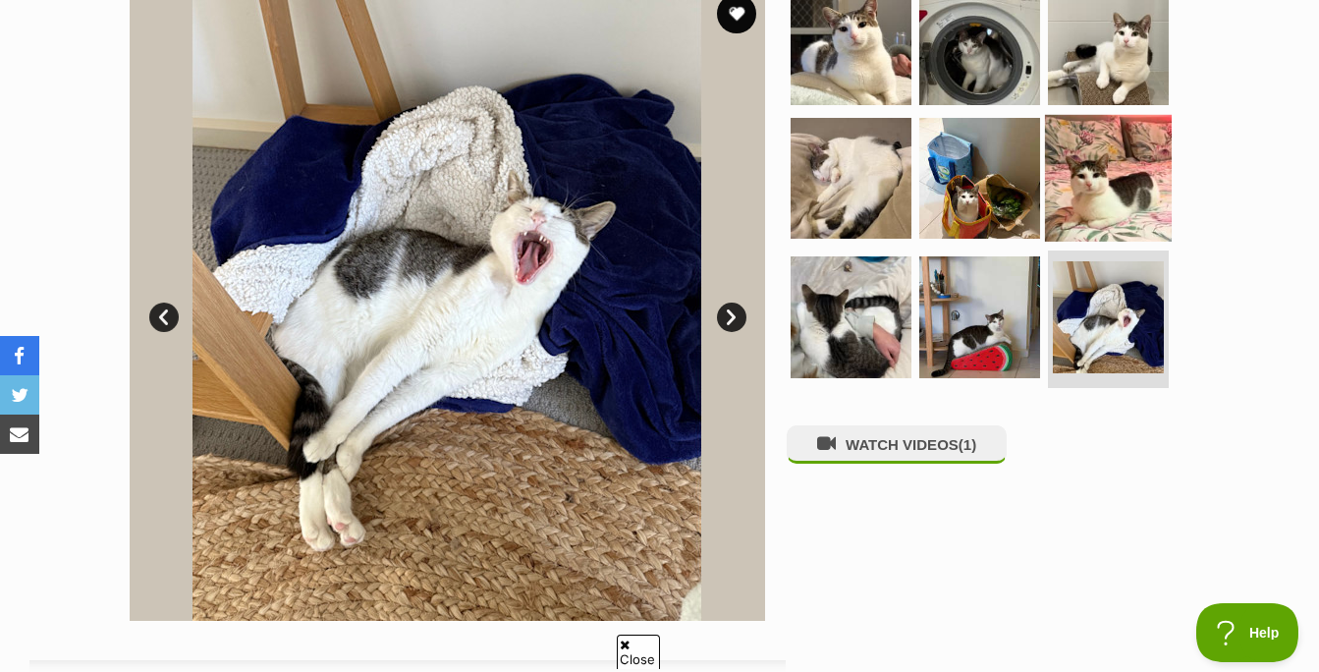
click at [1081, 177] on img at bounding box center [1108, 177] width 127 height 127
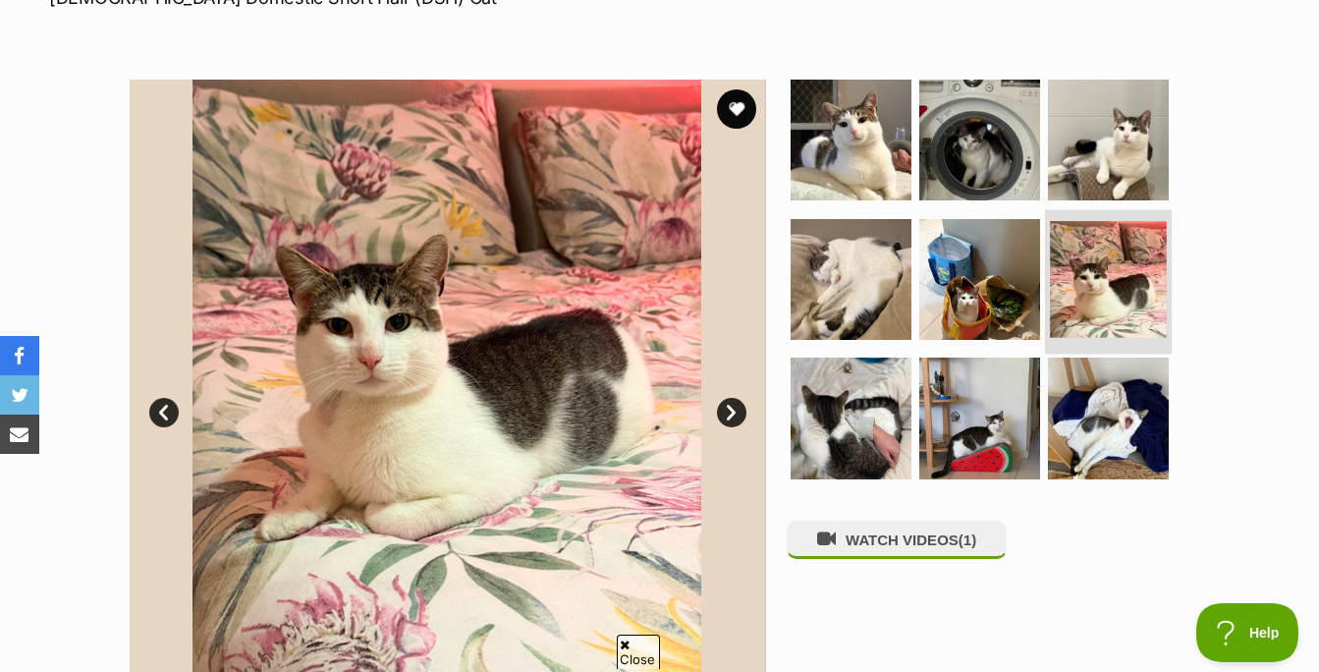
scroll to position [327, 0]
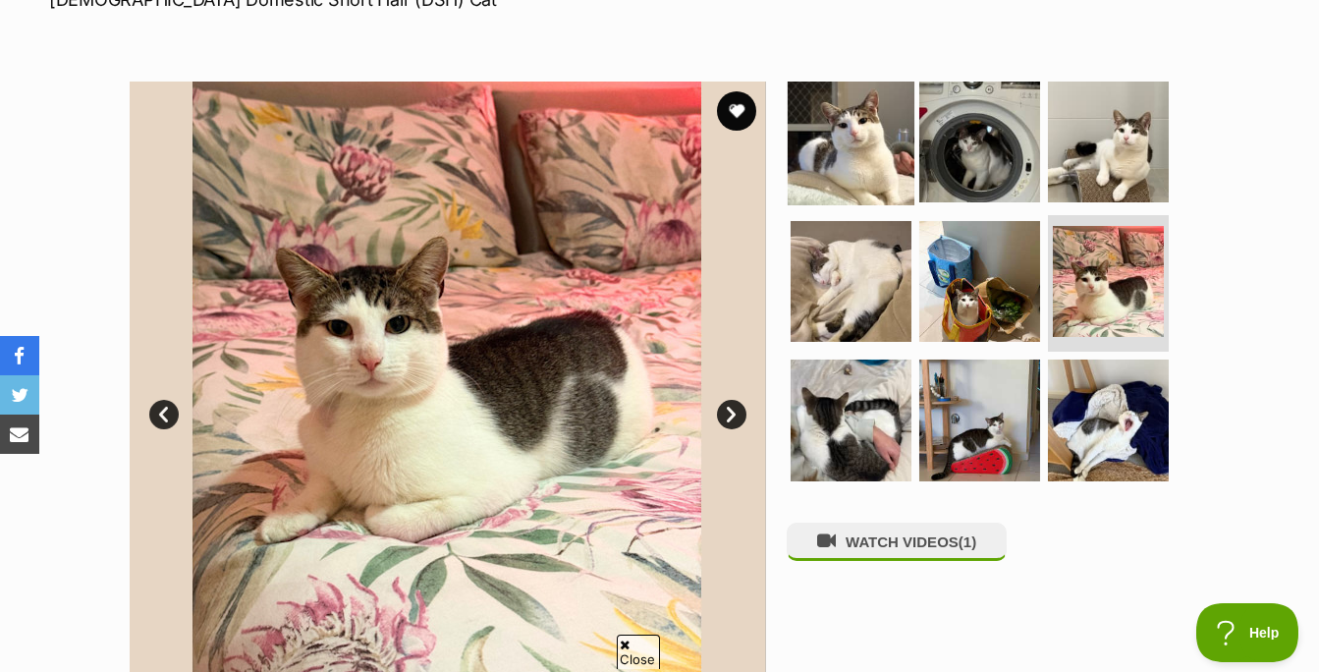
click at [812, 154] on img at bounding box center [850, 142] width 127 height 127
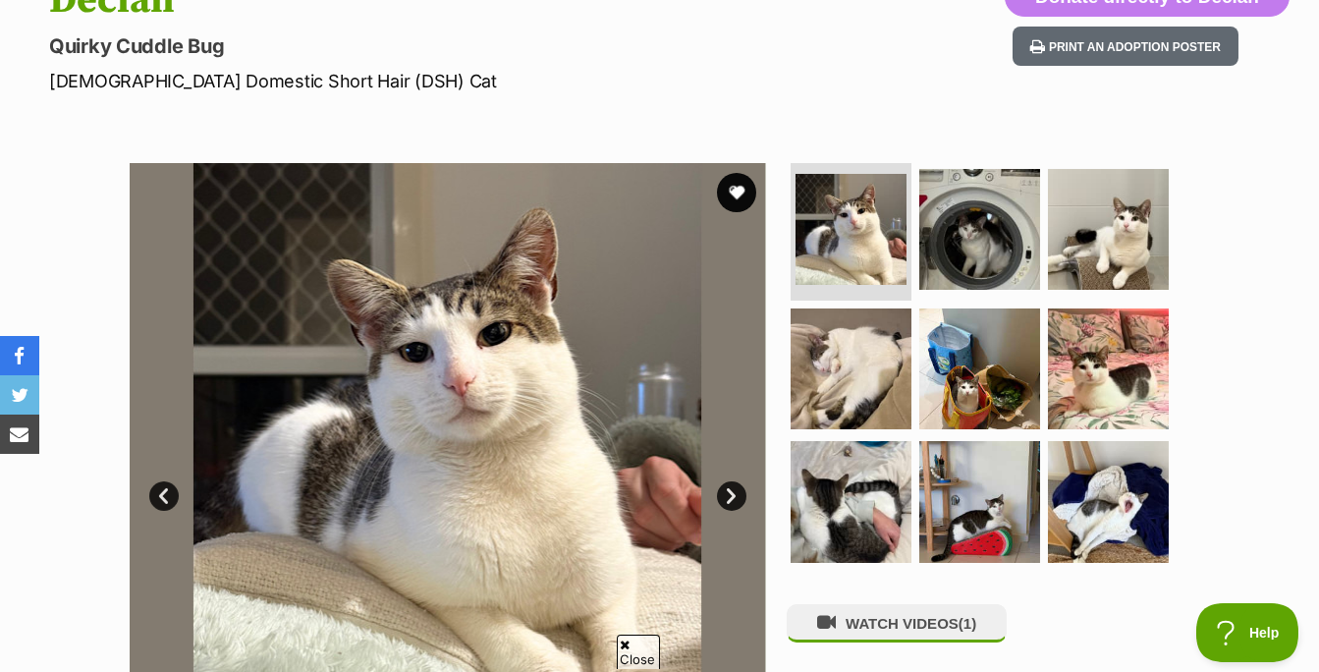
scroll to position [247, 0]
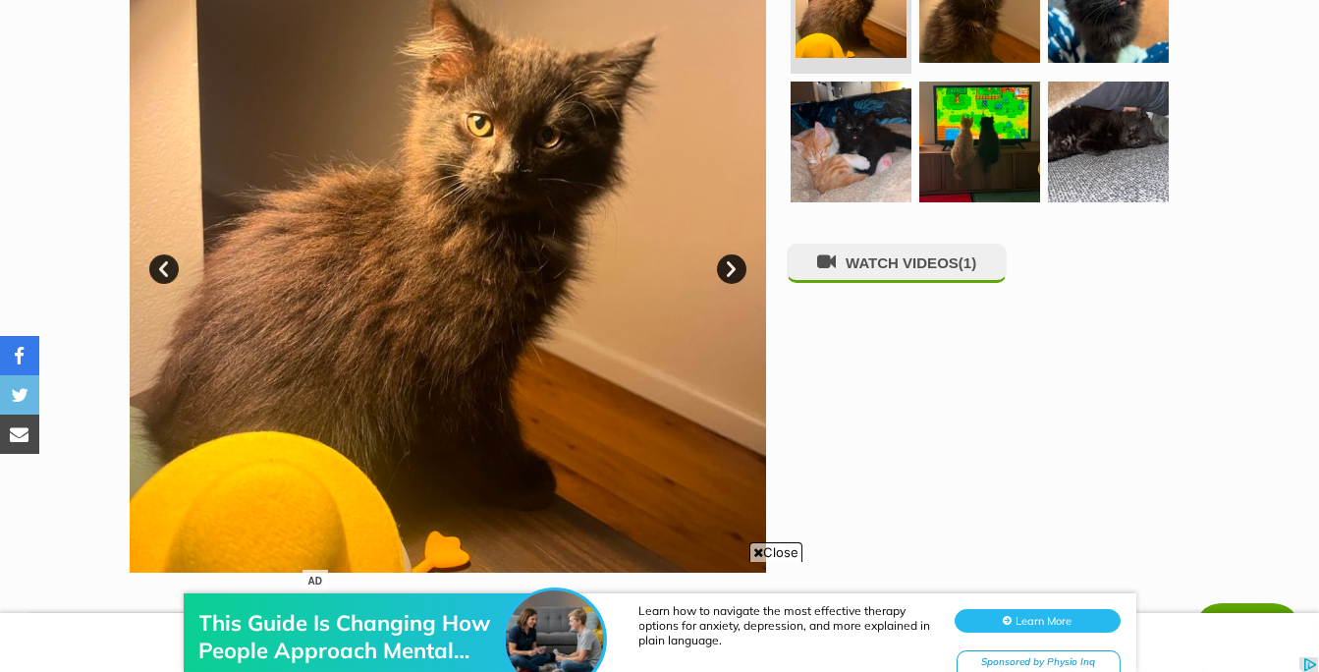
scroll to position [475, 0]
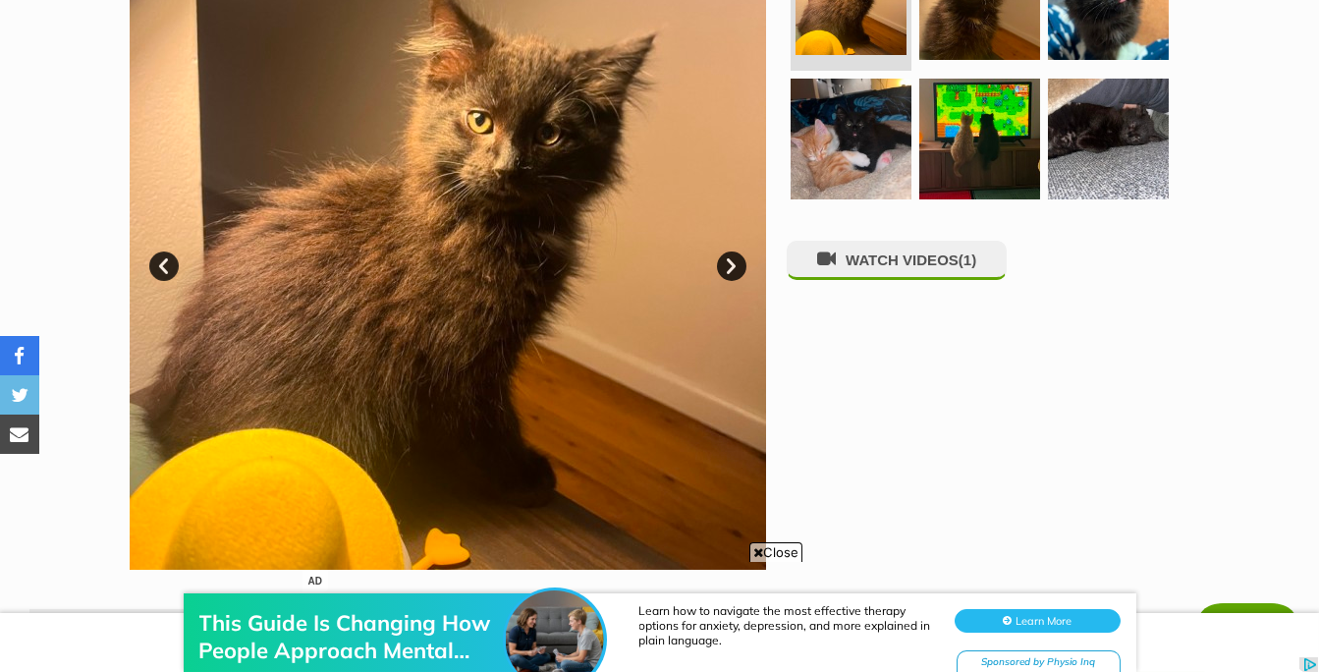
click at [728, 255] on link "Next" at bounding box center [731, 265] width 29 height 29
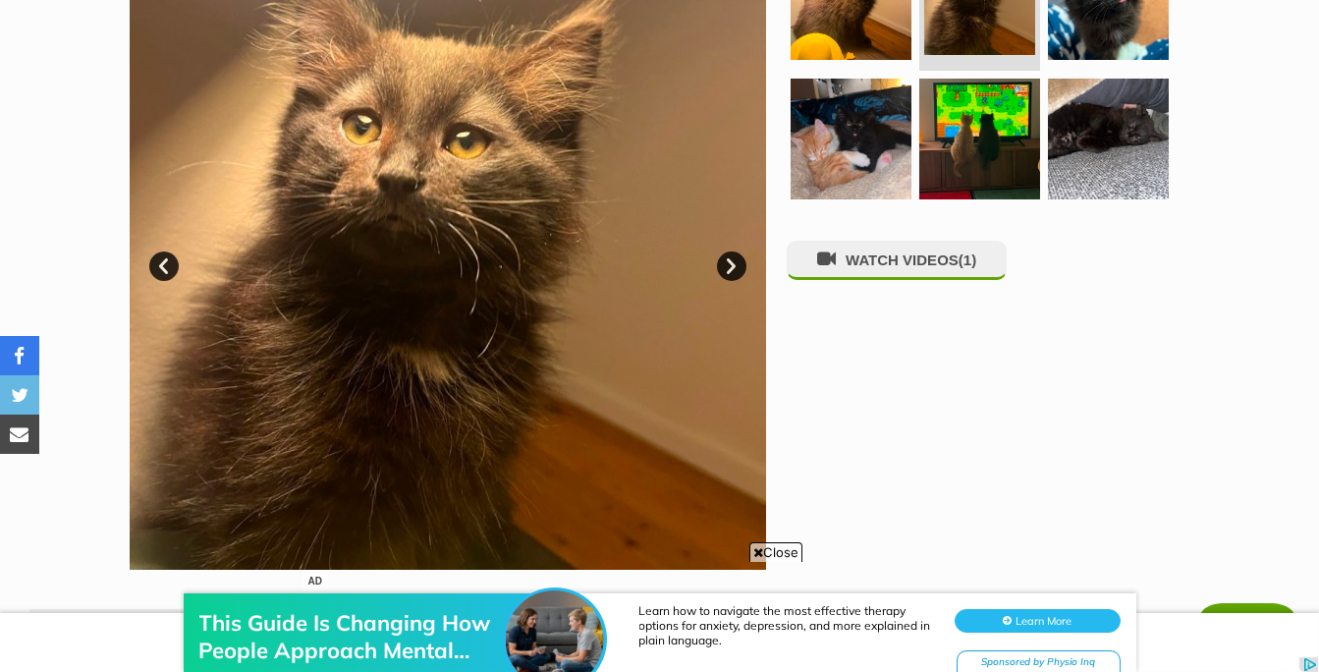
click at [728, 255] on link "Next" at bounding box center [731, 265] width 29 height 29
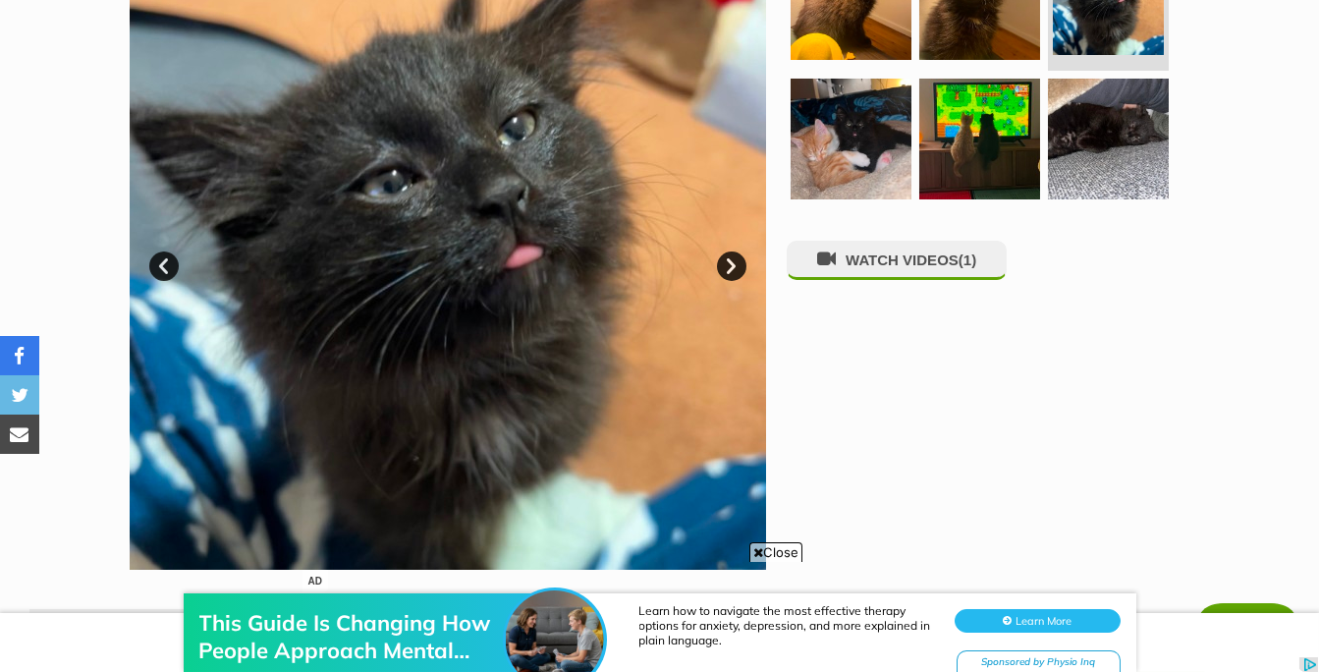
click at [728, 255] on link "Next" at bounding box center [731, 265] width 29 height 29
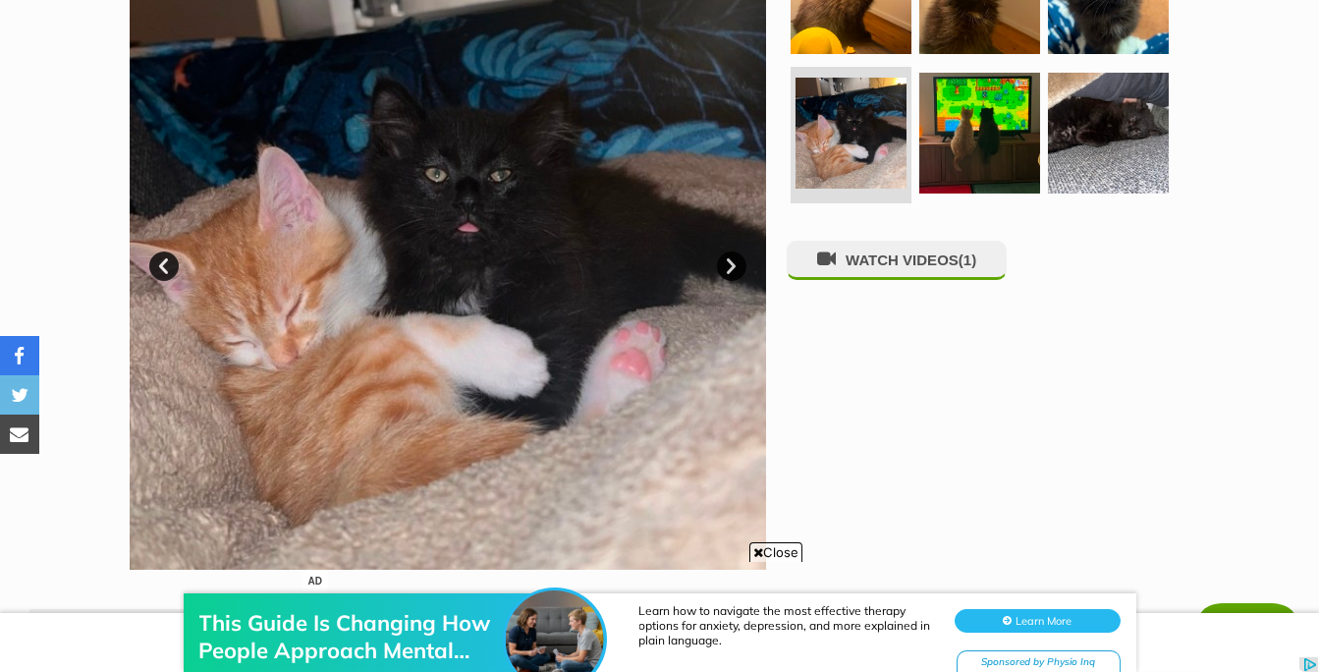
click at [728, 255] on link "Next" at bounding box center [731, 265] width 29 height 29
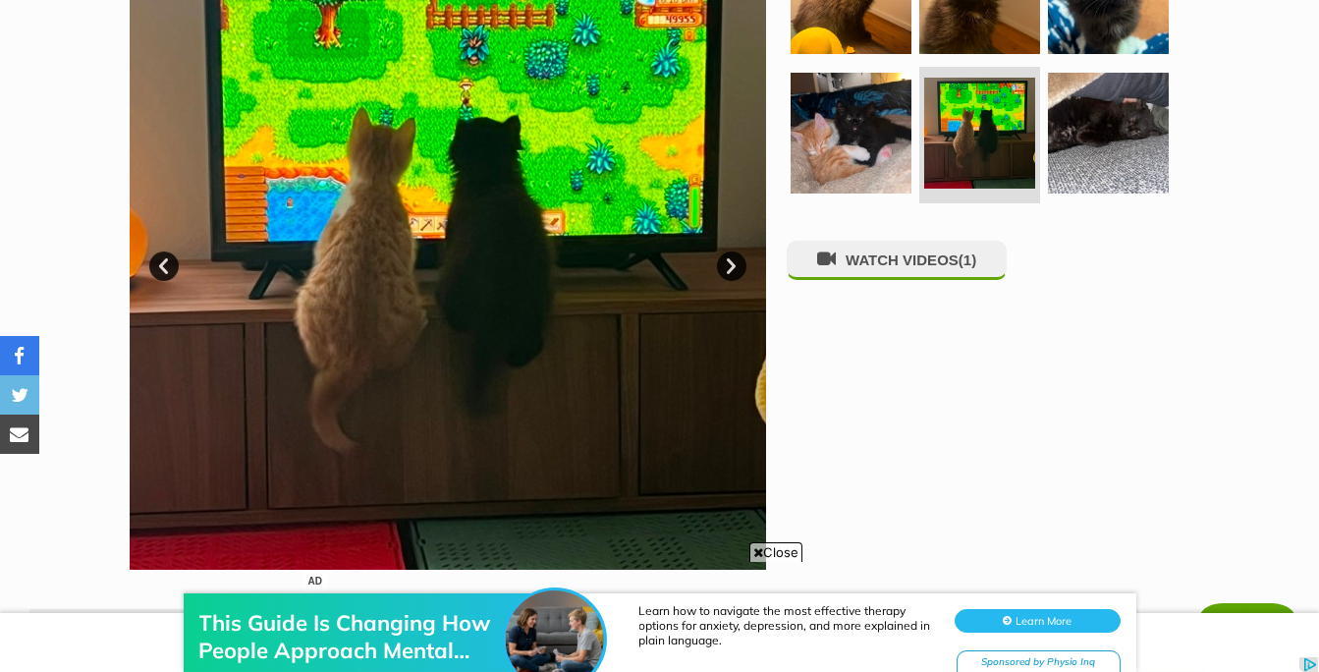
click at [728, 255] on link "Next" at bounding box center [731, 265] width 29 height 29
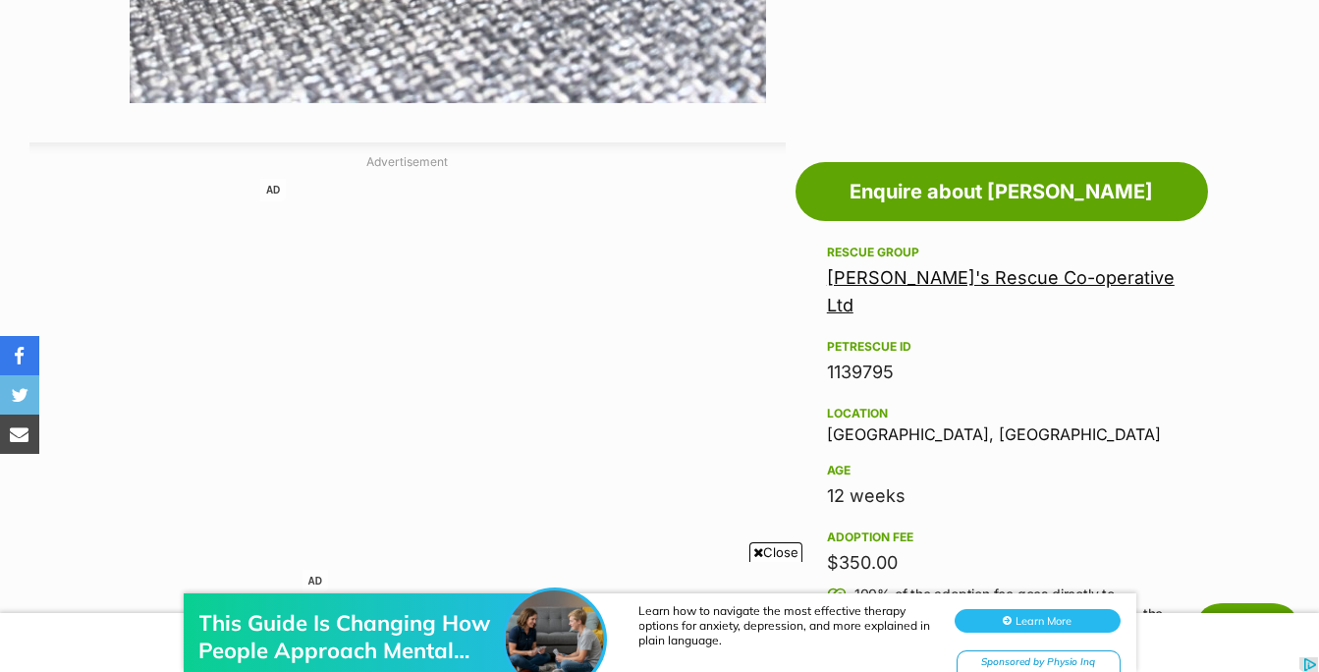
scroll to position [820, 0]
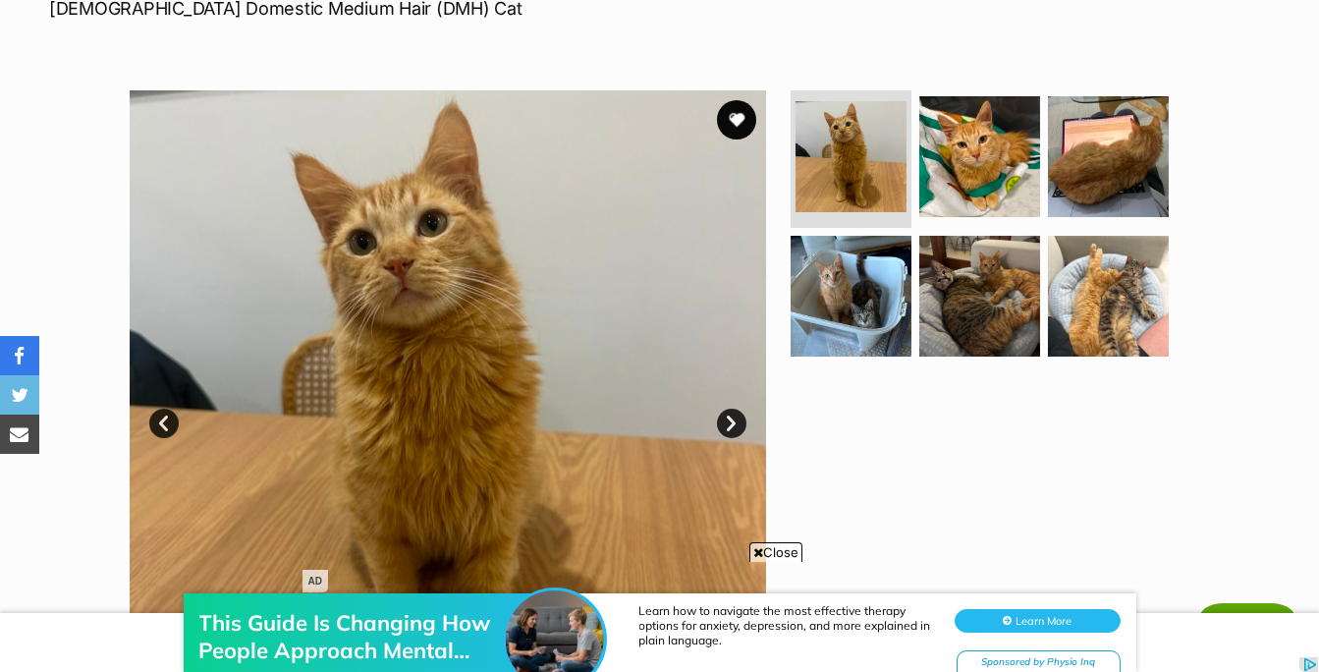
scroll to position [320, 0]
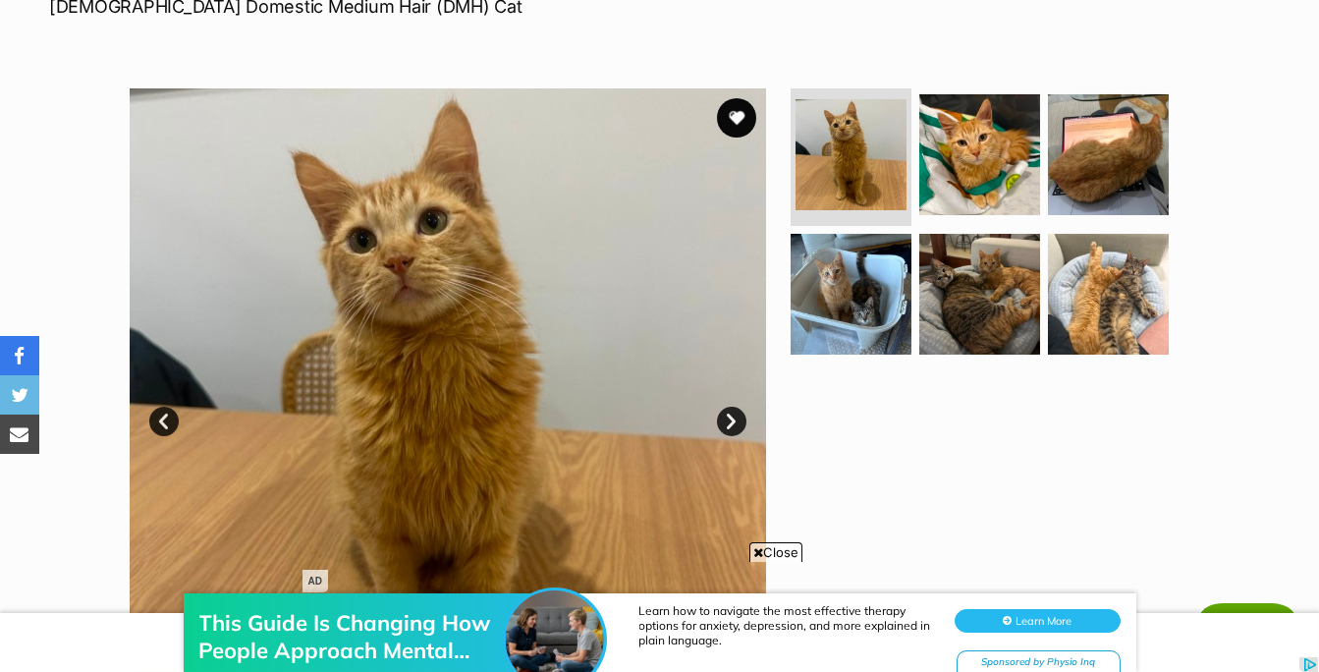
click at [730, 423] on link "Next" at bounding box center [731, 420] width 29 height 29
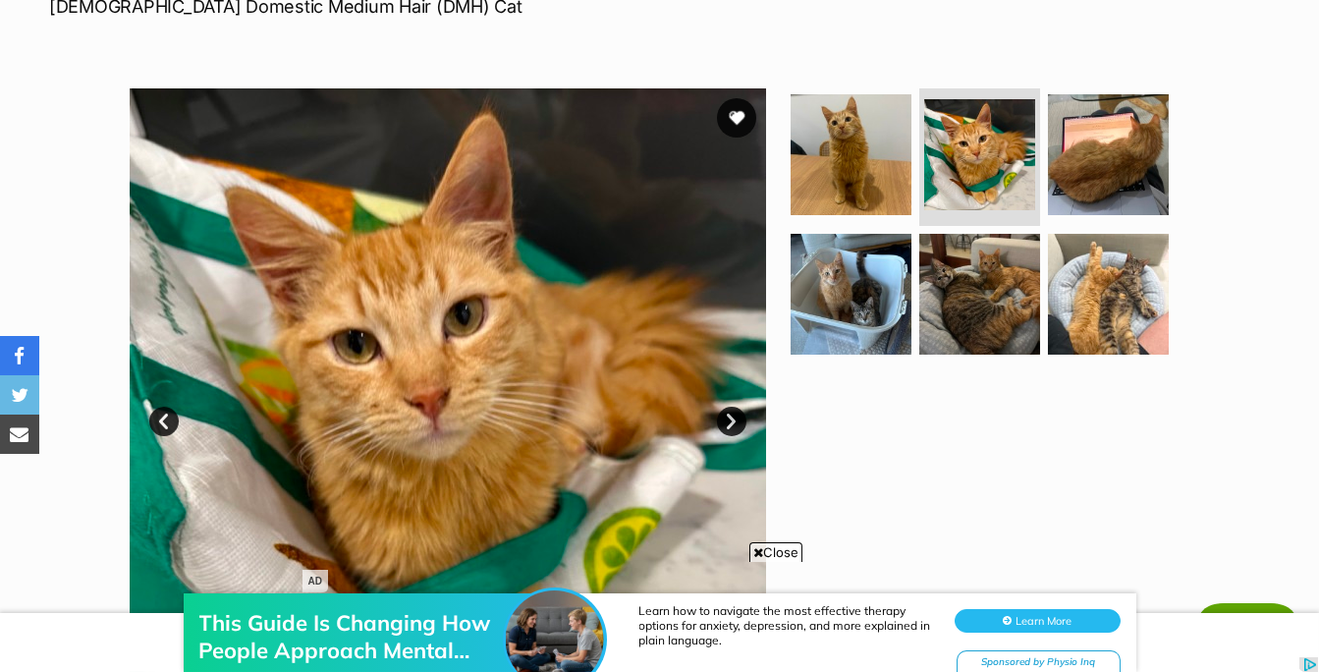
click at [730, 423] on link "Next" at bounding box center [731, 420] width 29 height 29
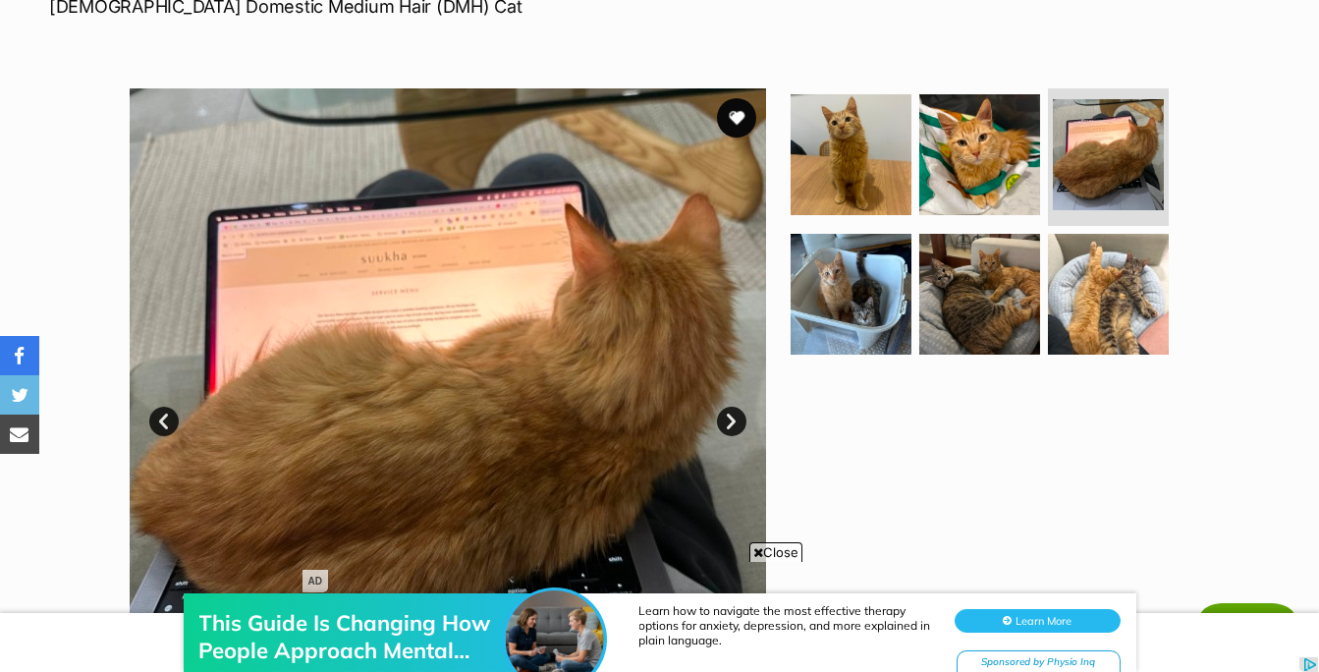
click at [730, 423] on link "Next" at bounding box center [731, 420] width 29 height 29
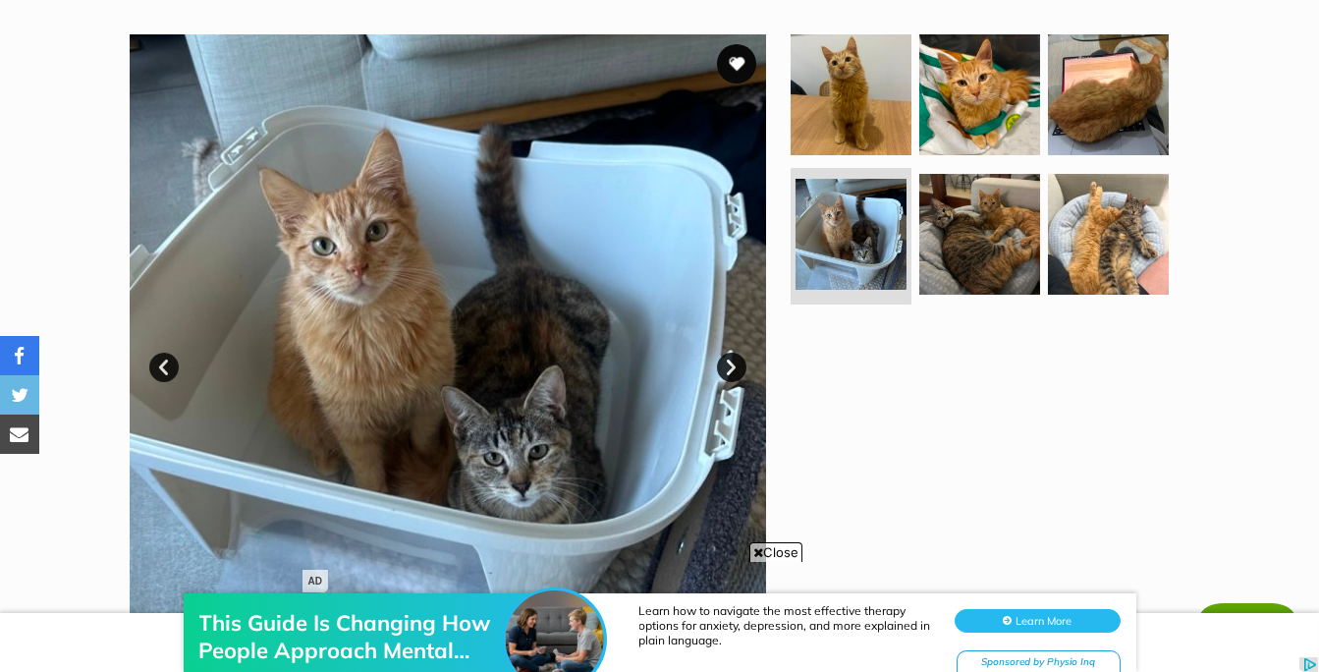
scroll to position [333, 0]
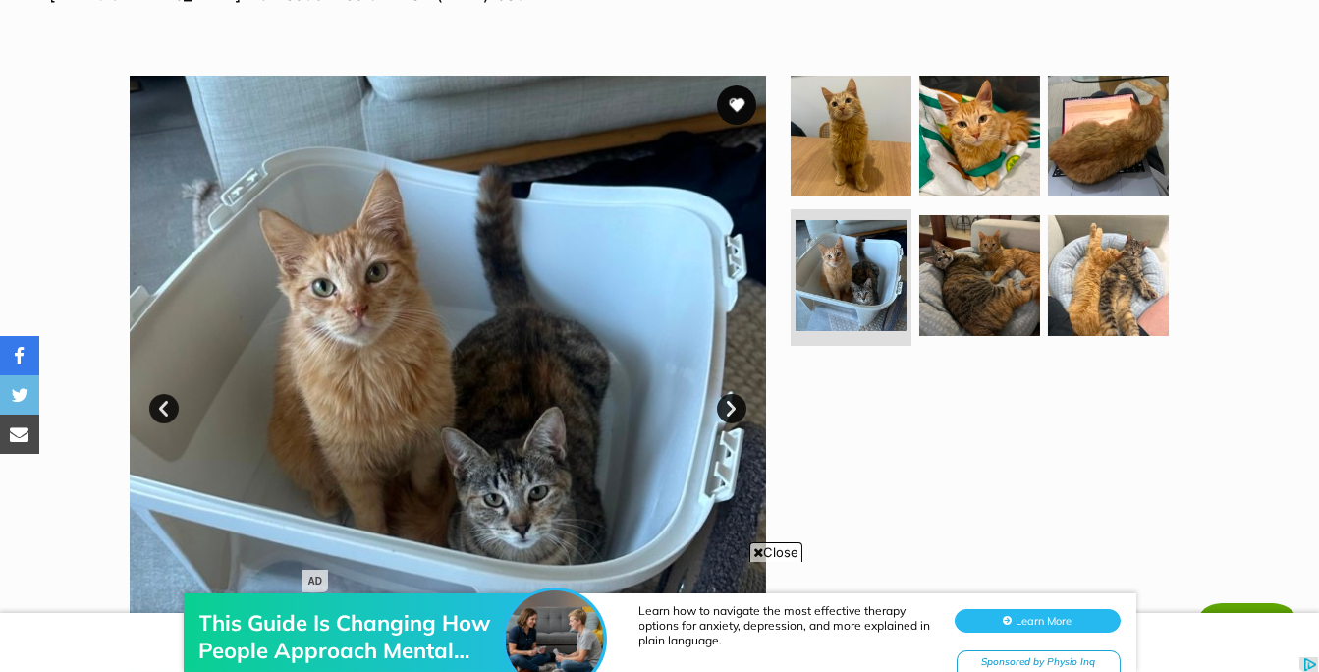
click at [972, 117] on img at bounding box center [979, 136] width 127 height 127
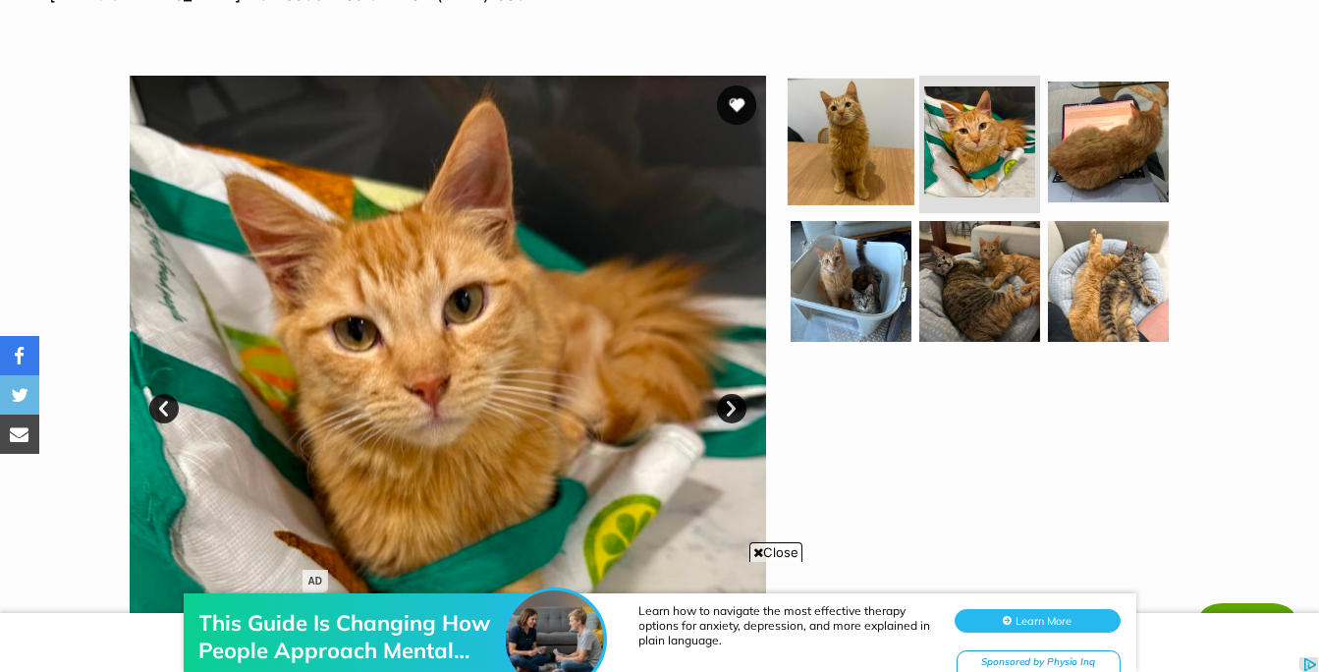
click at [849, 146] on img at bounding box center [850, 142] width 127 height 127
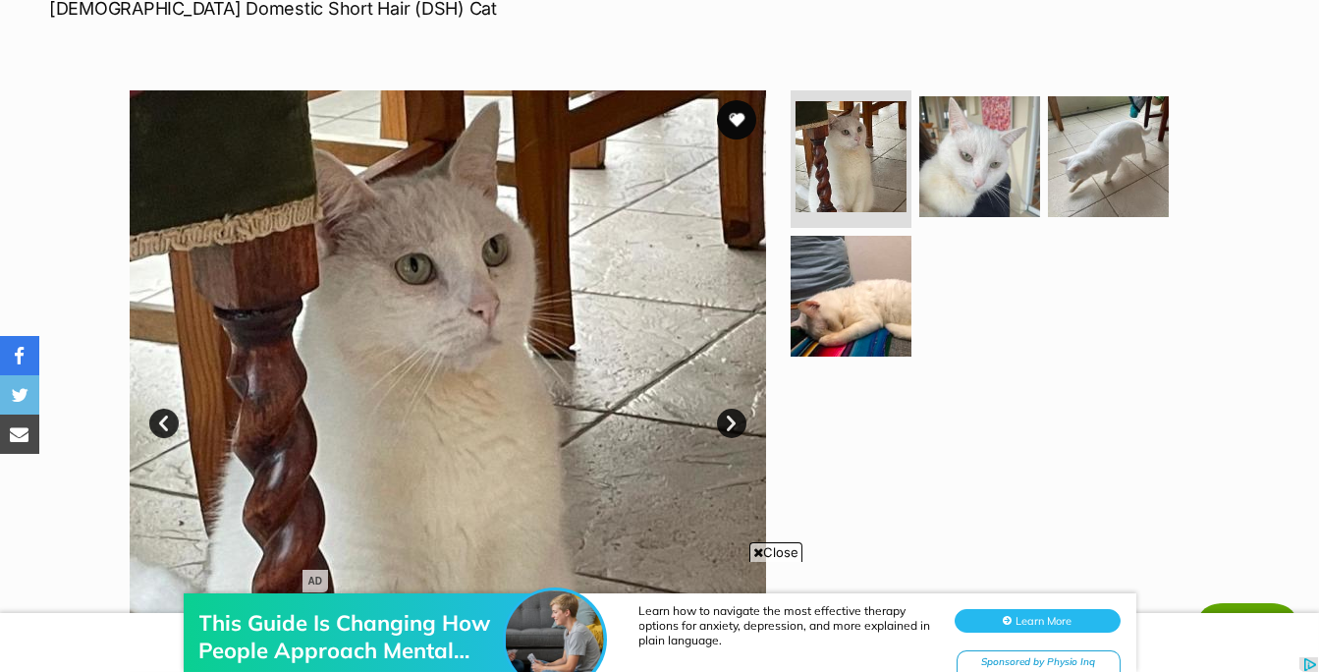
scroll to position [324, 0]
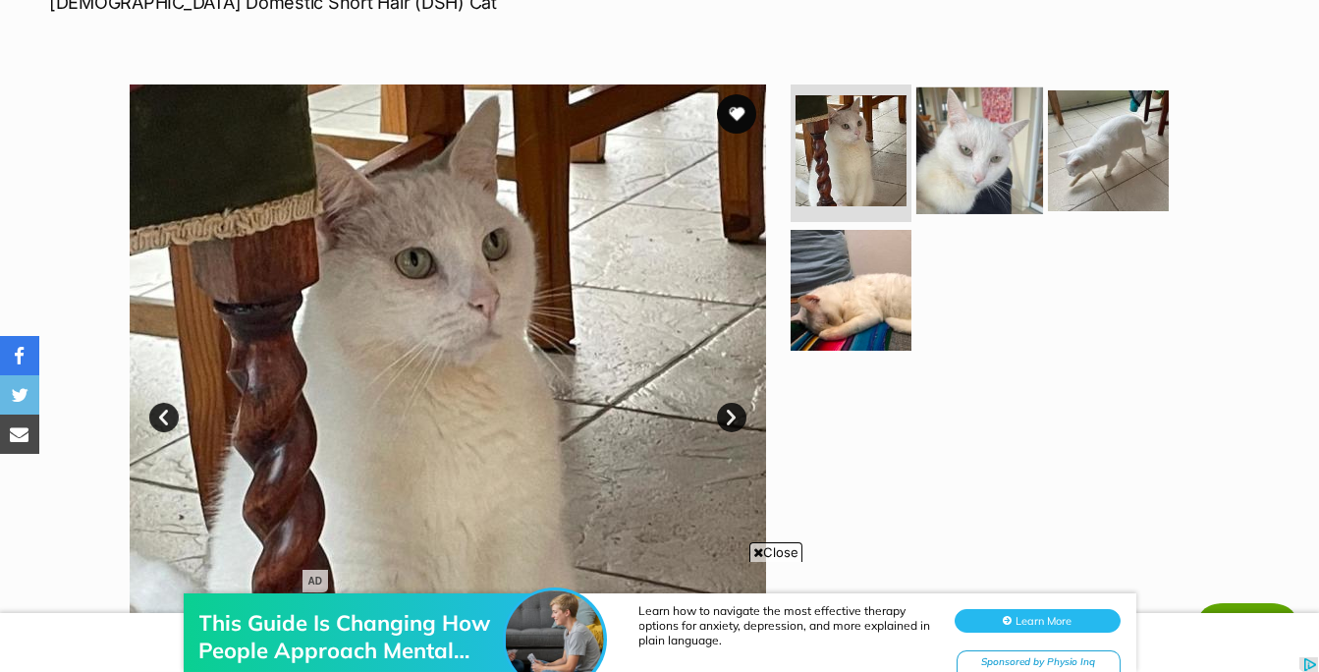
click at [1008, 143] on img at bounding box center [979, 150] width 127 height 127
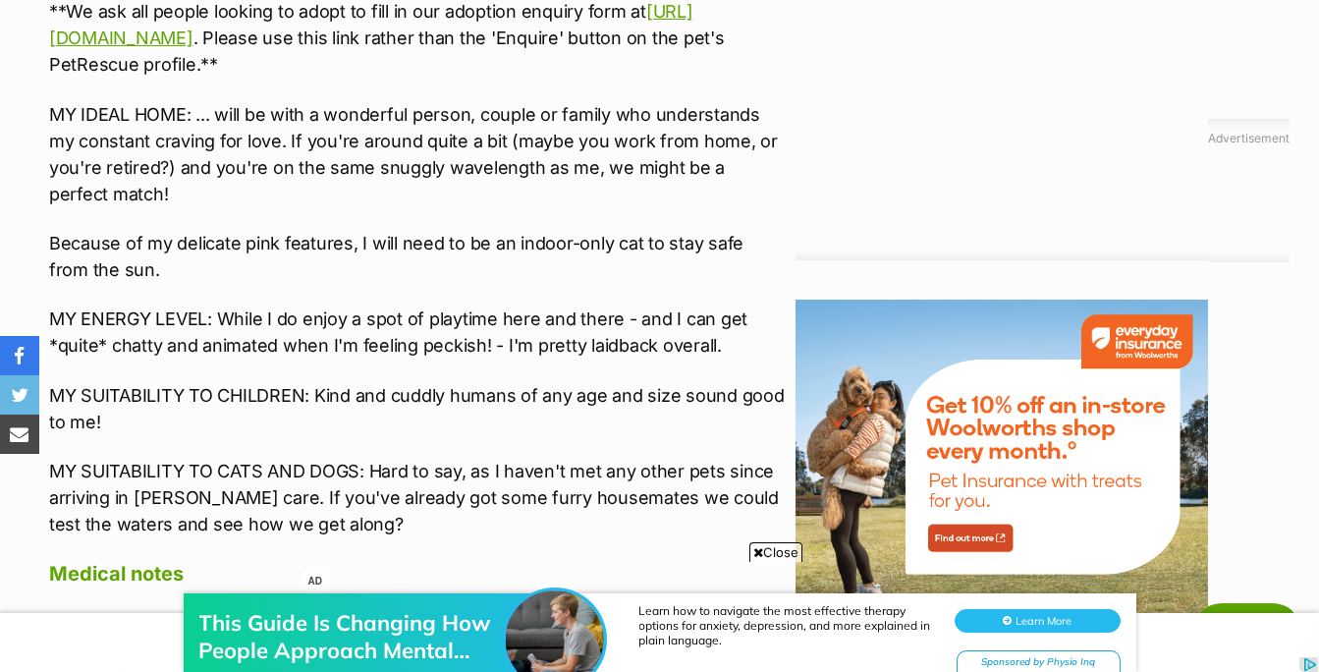
scroll to position [2179, 0]
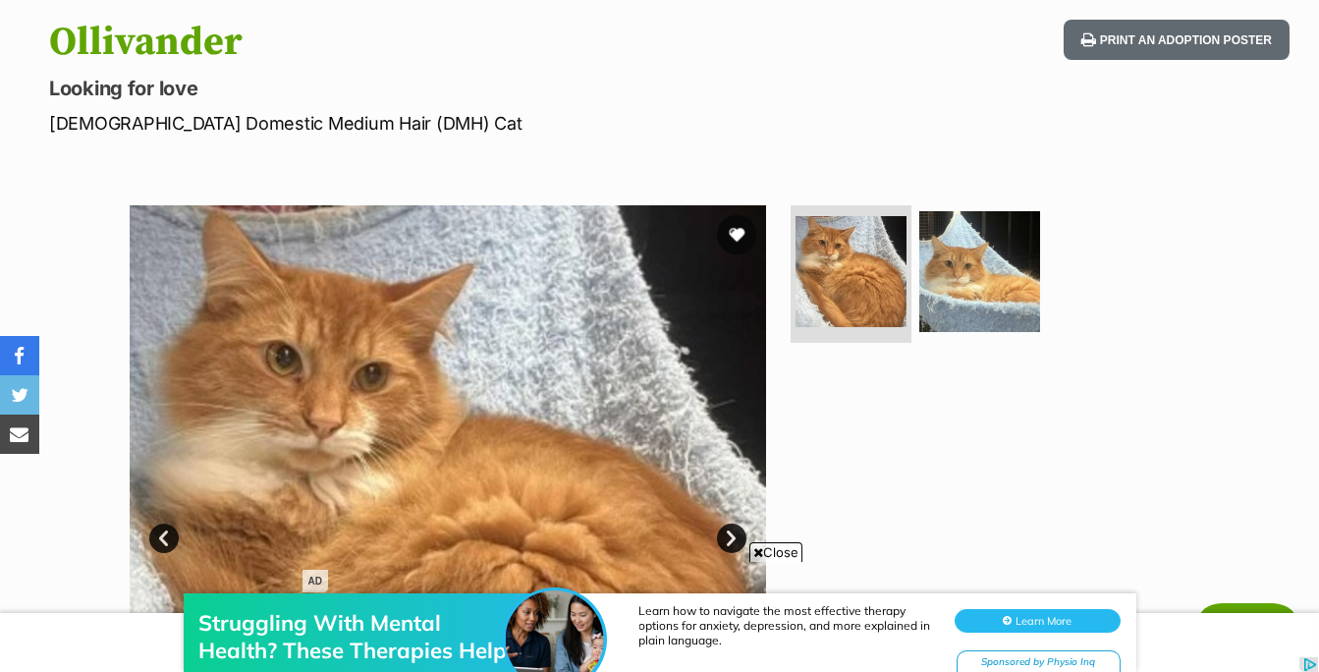
scroll to position [320, 0]
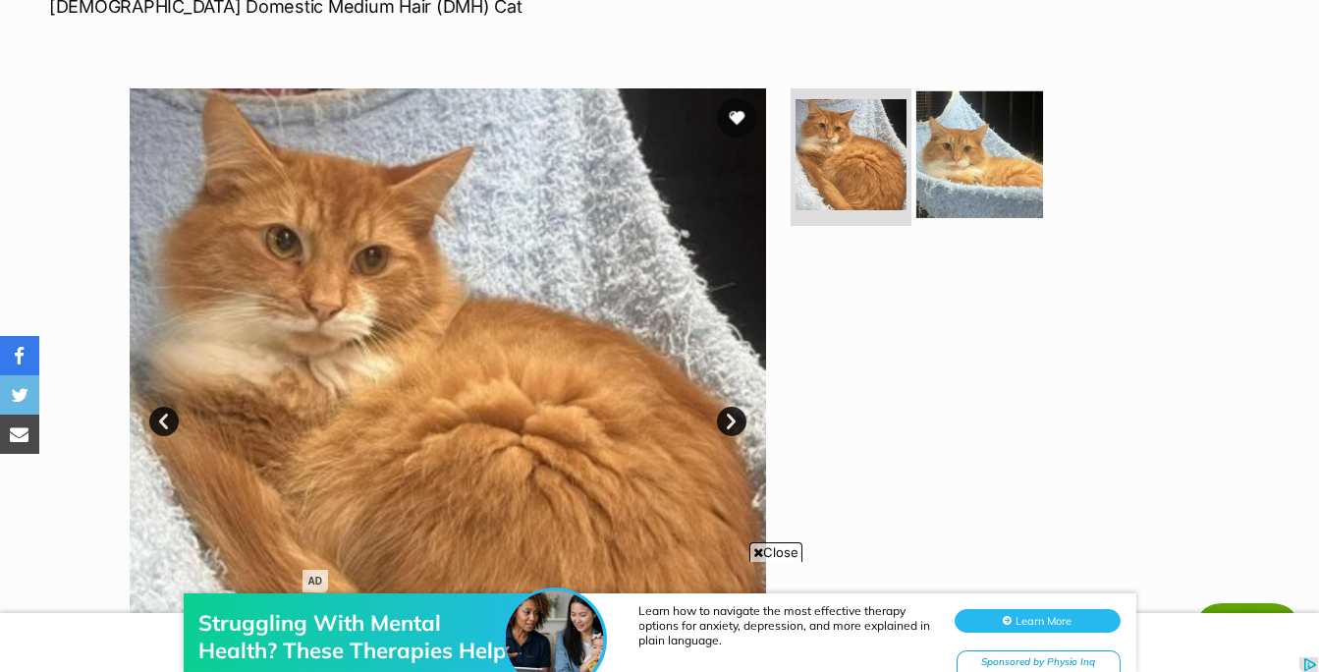
click at [975, 140] on img at bounding box center [979, 154] width 127 height 127
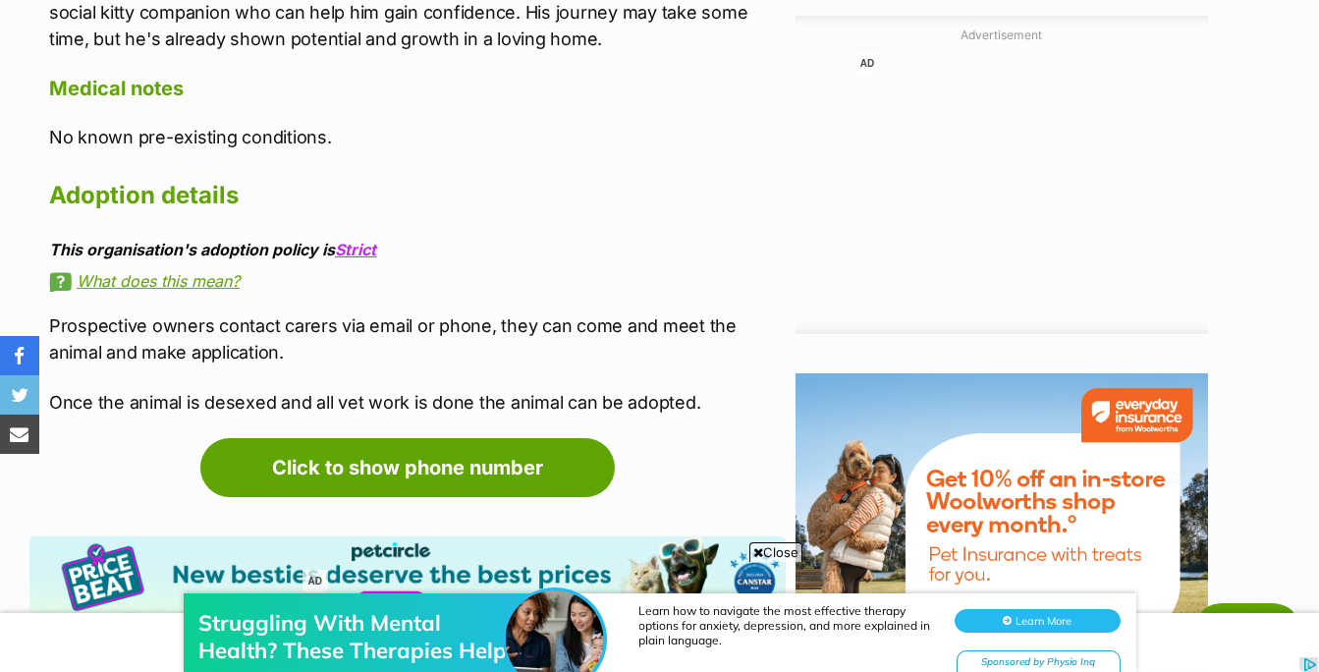
scroll to position [2107, 0]
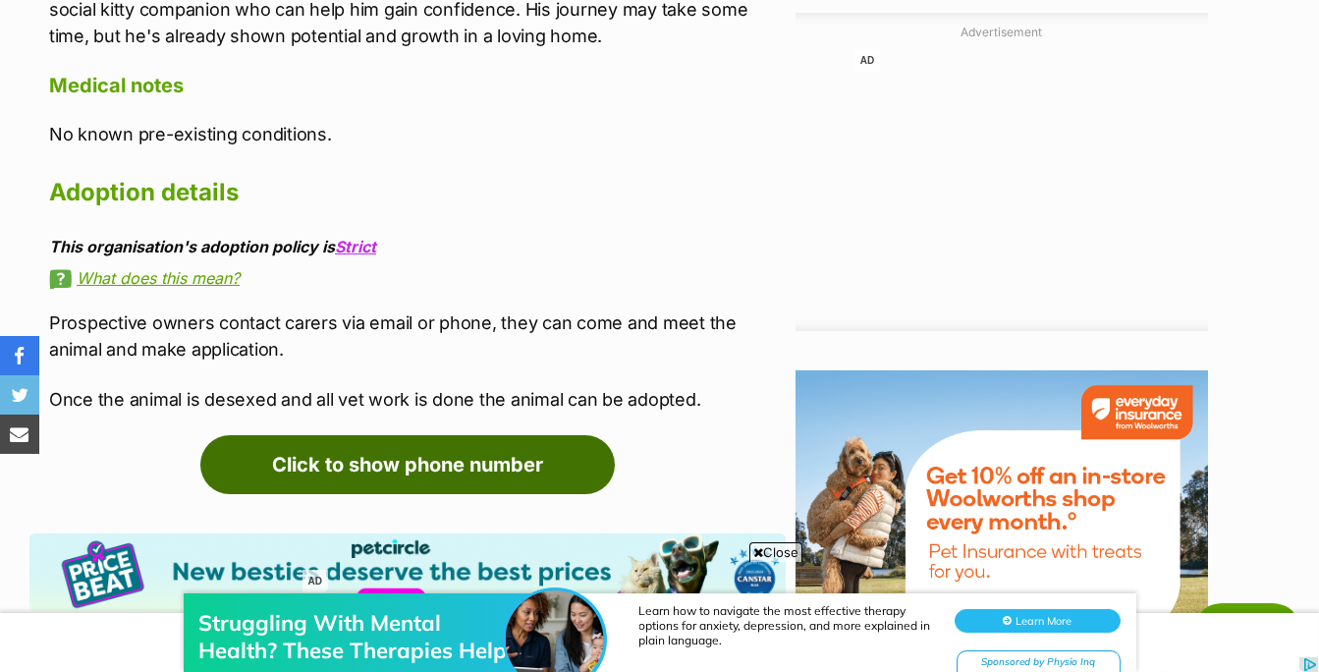
click at [447, 455] on link "Click to show phone number" at bounding box center [407, 464] width 414 height 59
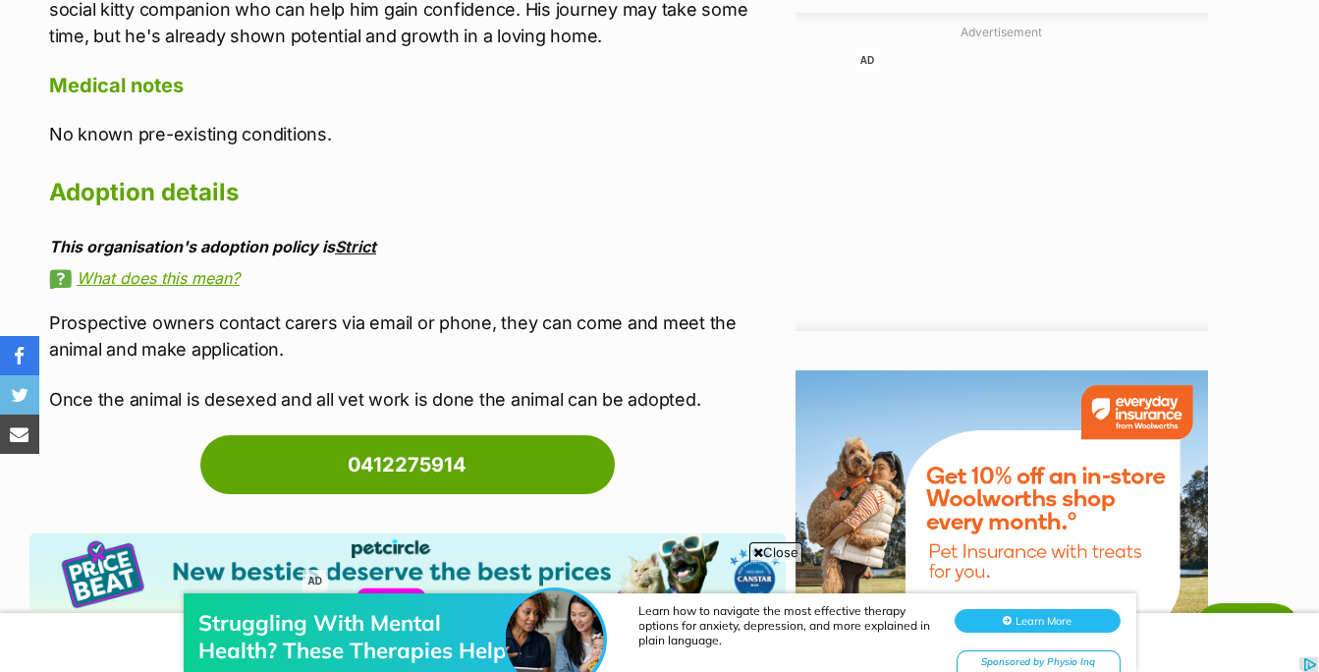
click at [352, 250] on link "Strict" at bounding box center [355, 247] width 41 height 20
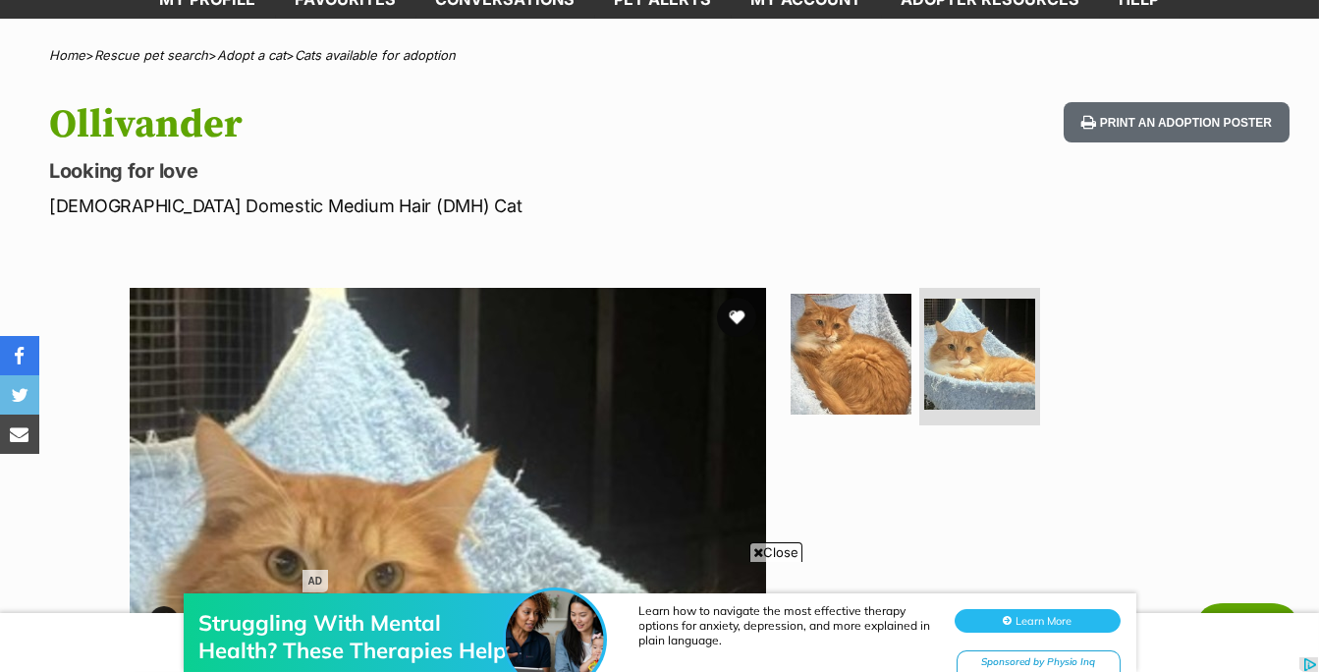
scroll to position [93, 0]
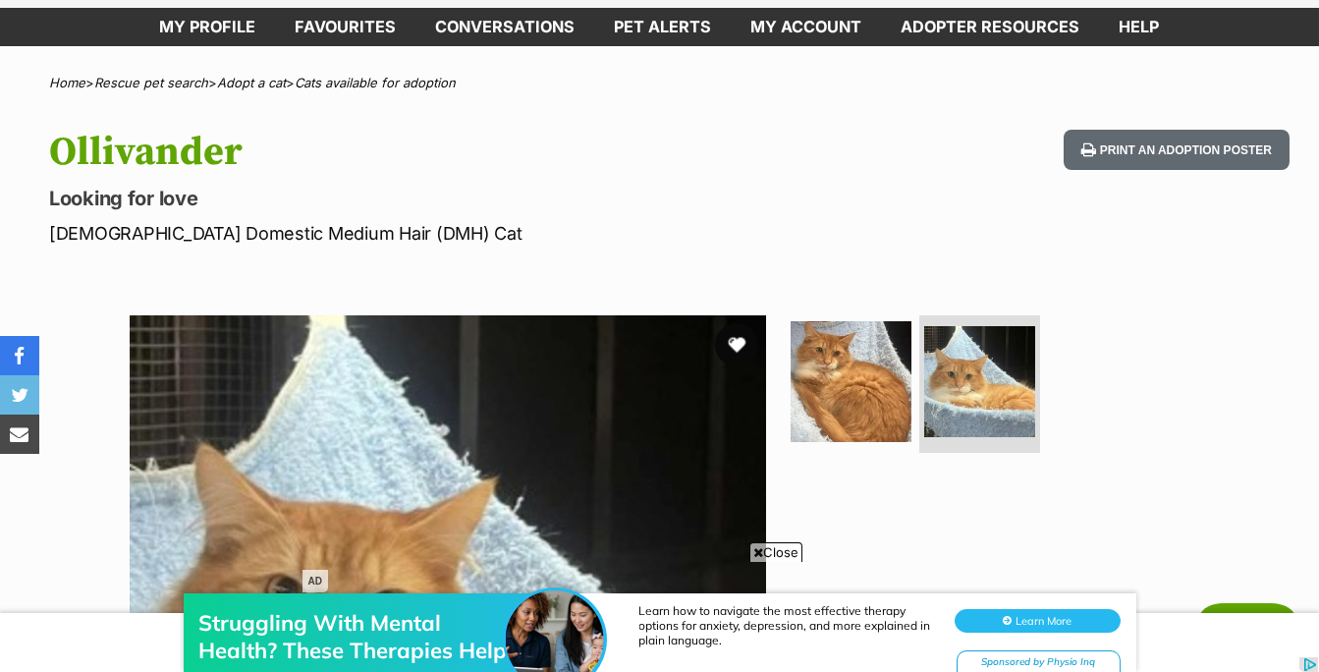
click at [727, 347] on button "favourite" at bounding box center [736, 344] width 43 height 43
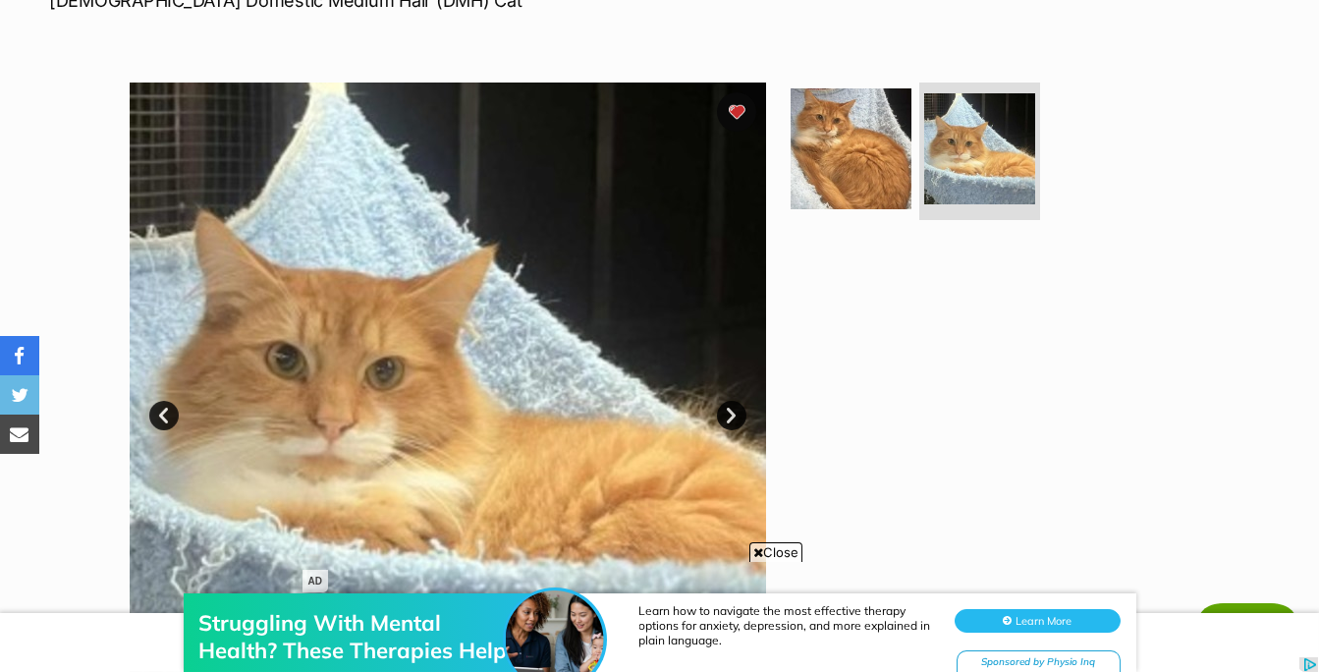
scroll to position [366, 0]
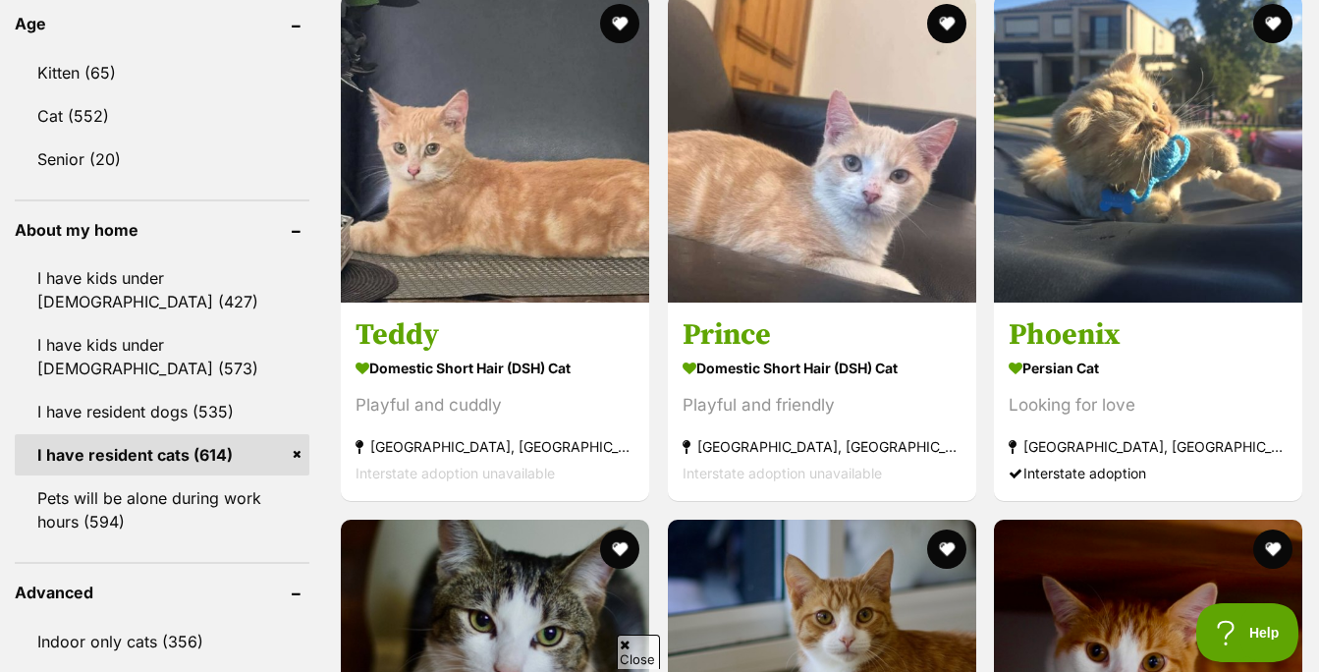
scroll to position [2071, 0]
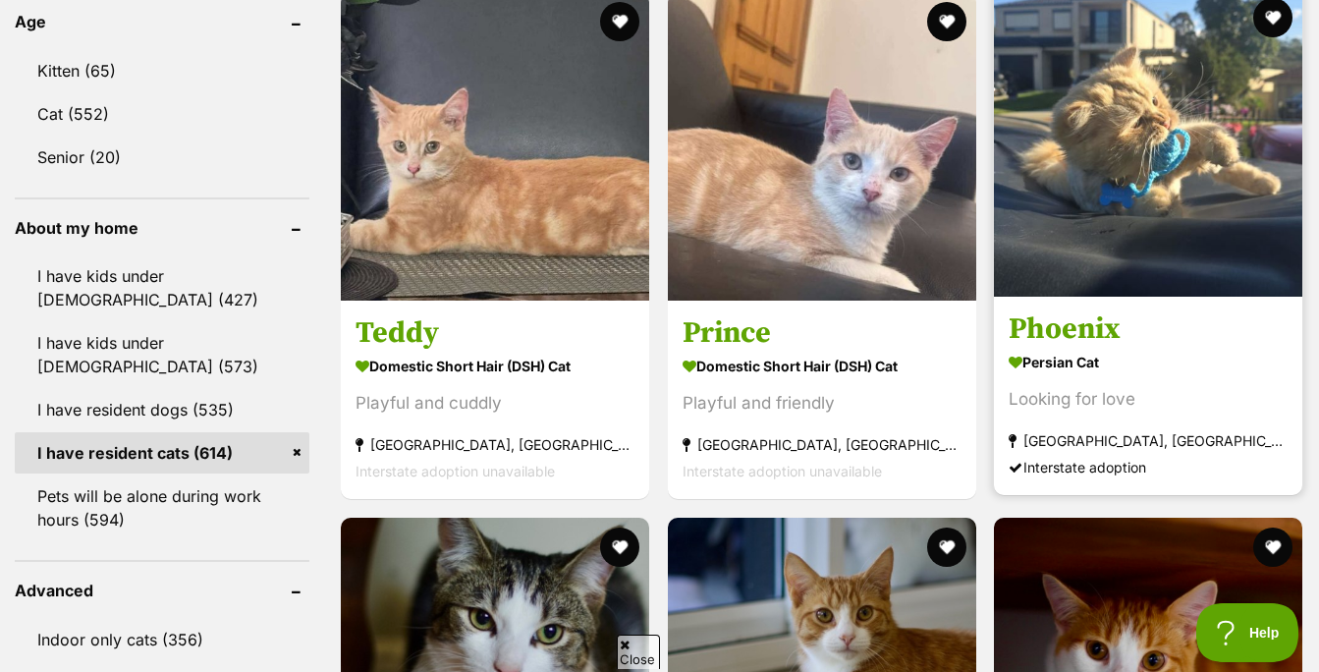
click at [1128, 42] on img at bounding box center [1148, 142] width 308 height 308
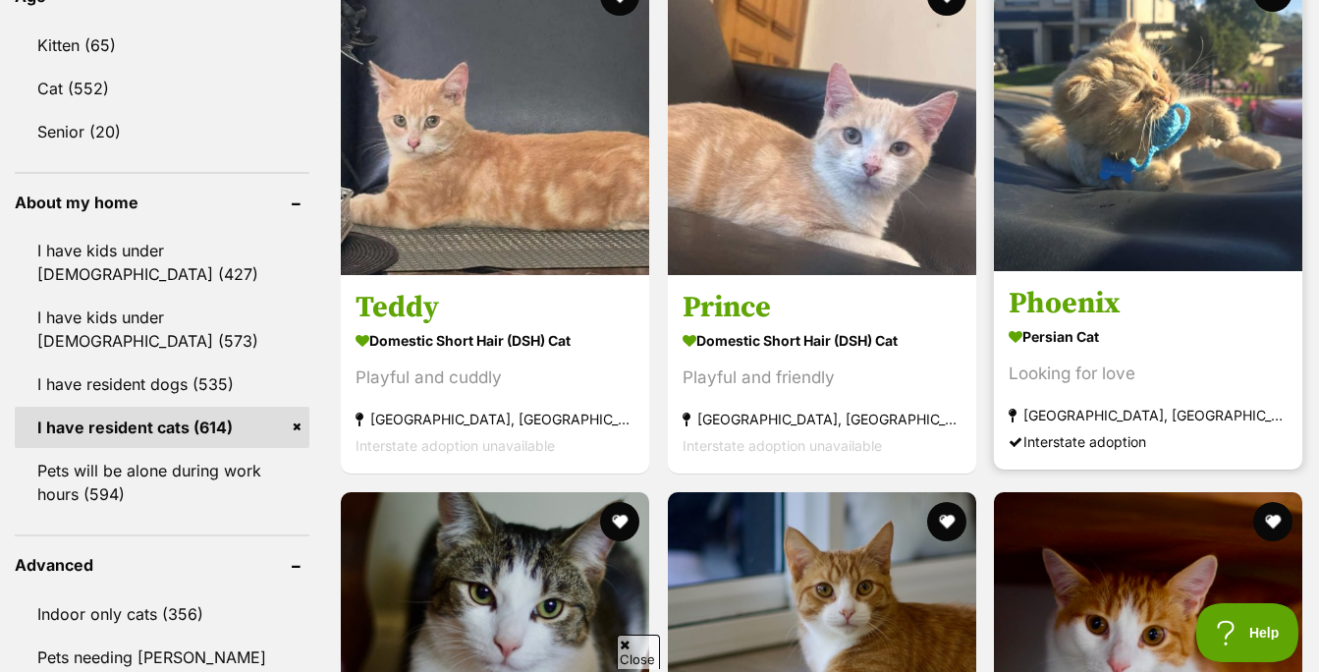
scroll to position [2091, 0]
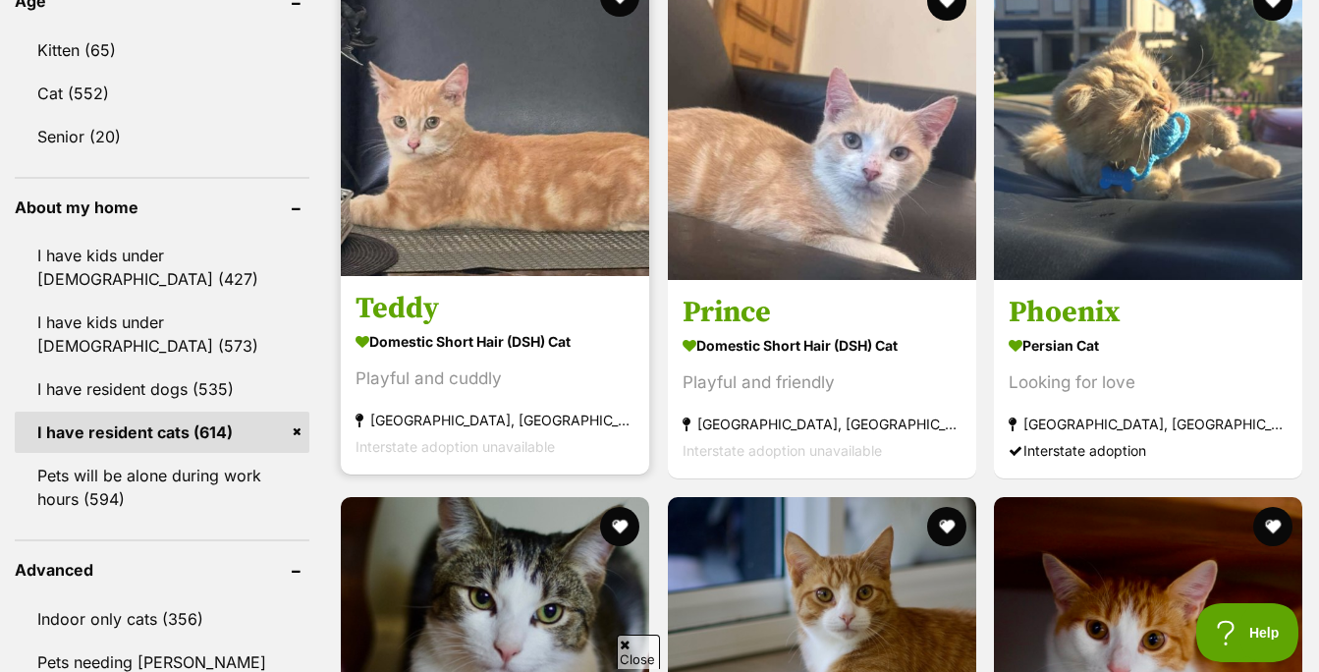
click at [441, 143] on img at bounding box center [495, 122] width 308 height 308
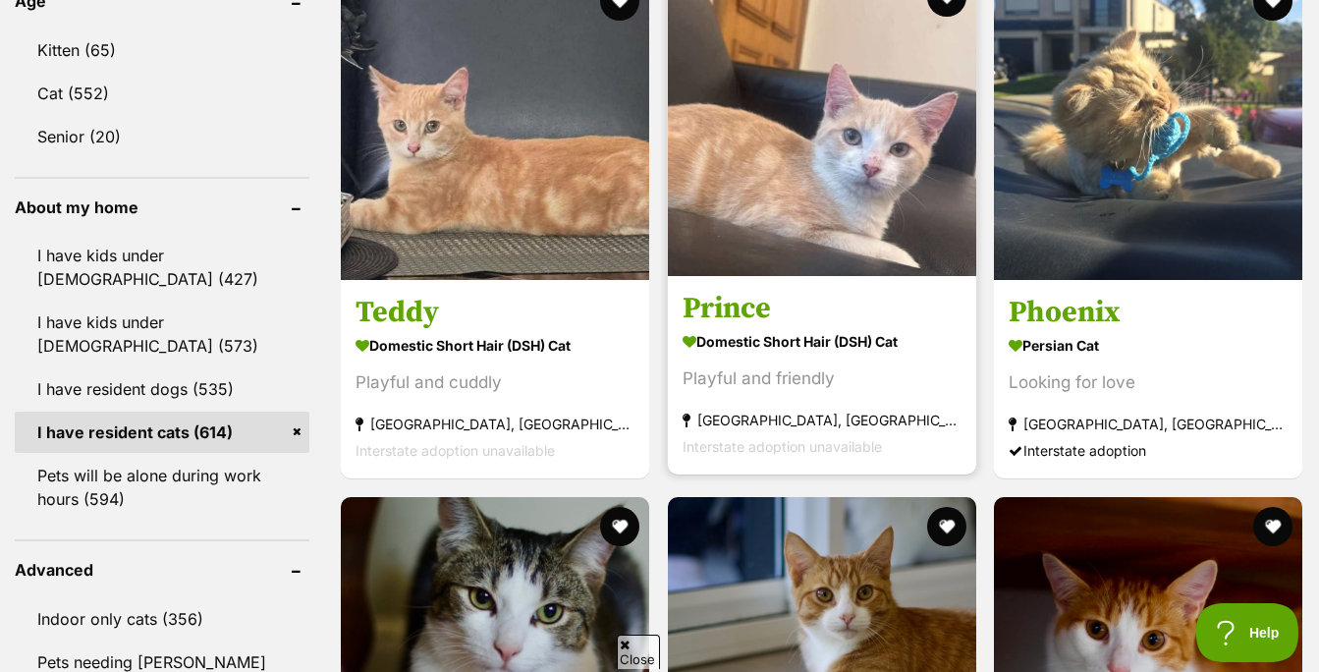
click at [751, 149] on img at bounding box center [822, 122] width 308 height 308
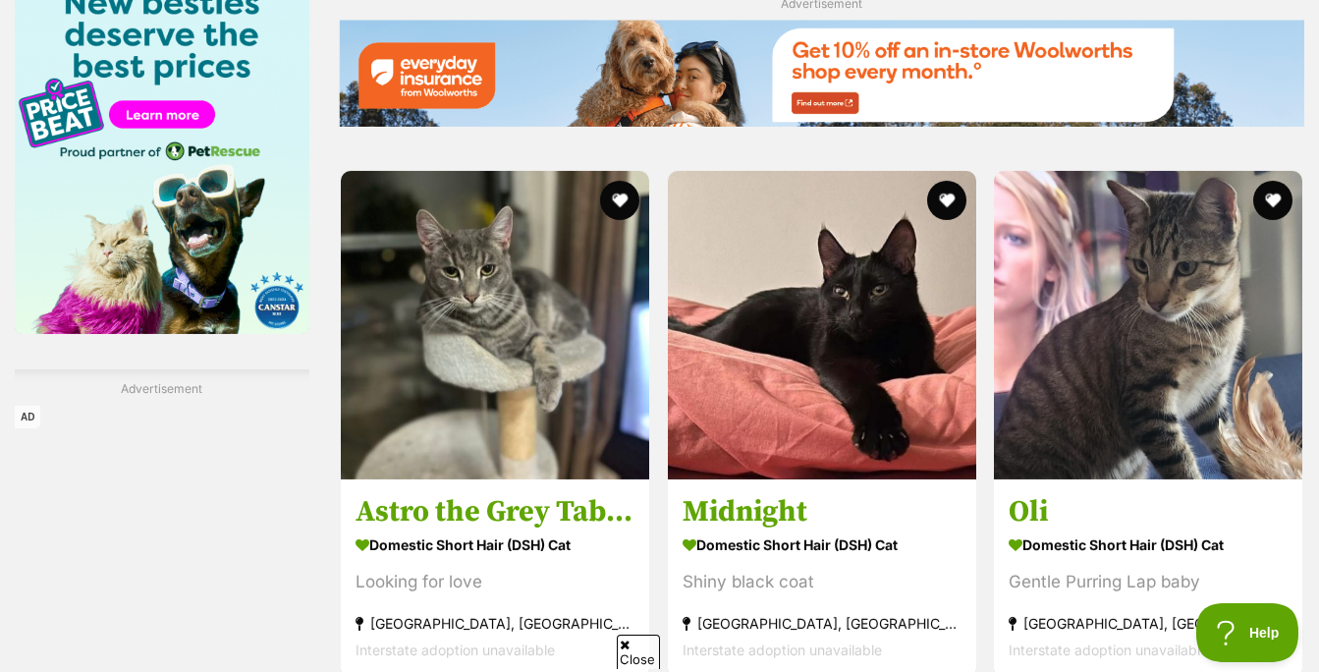
scroll to position [3134, 0]
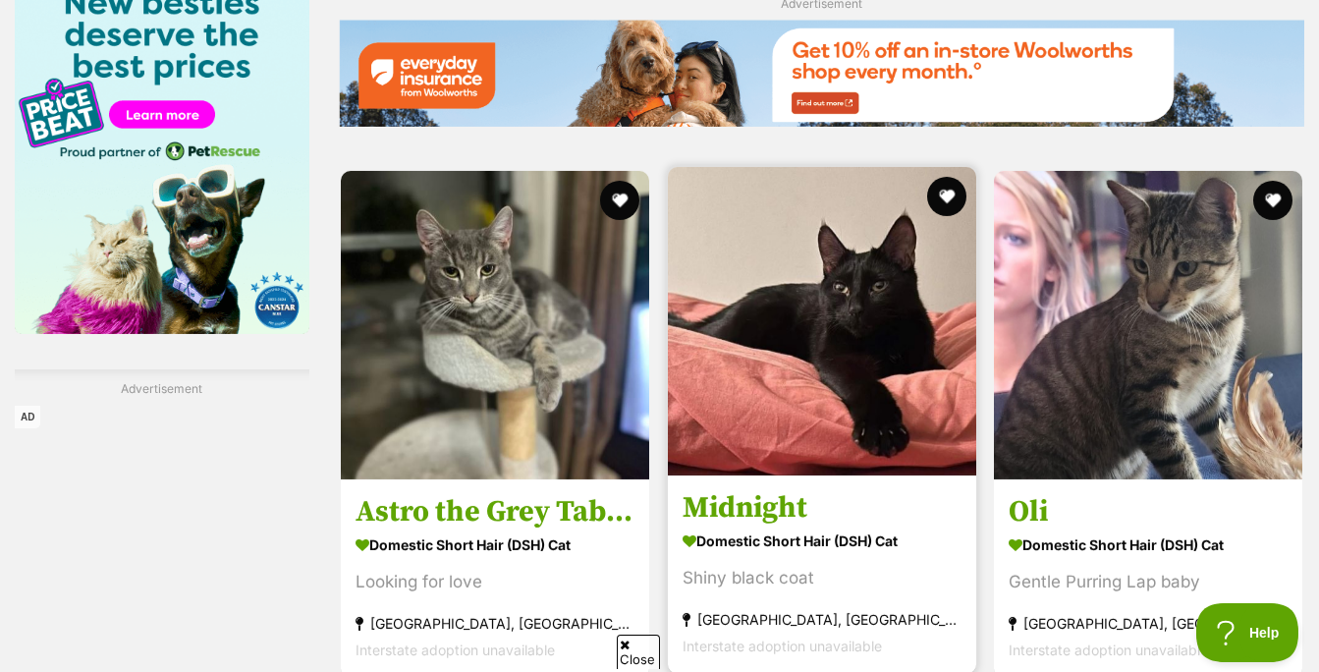
click at [707, 267] on img at bounding box center [822, 321] width 308 height 308
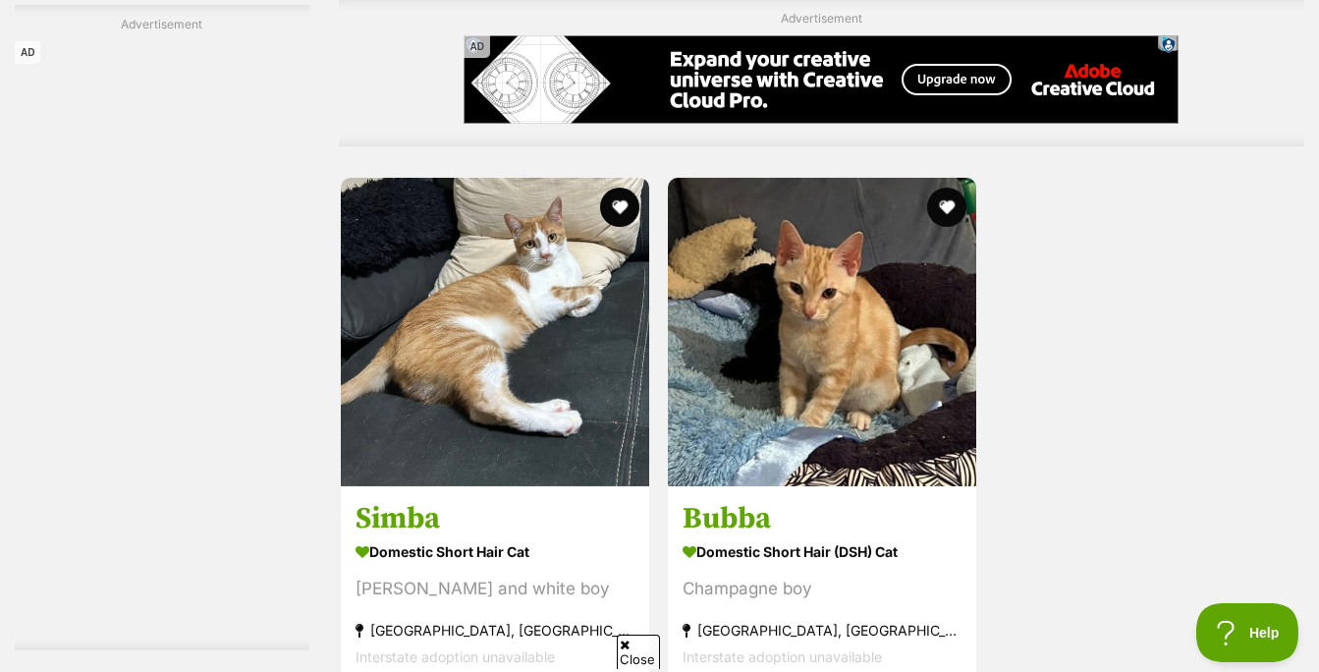
scroll to position [4374, 0]
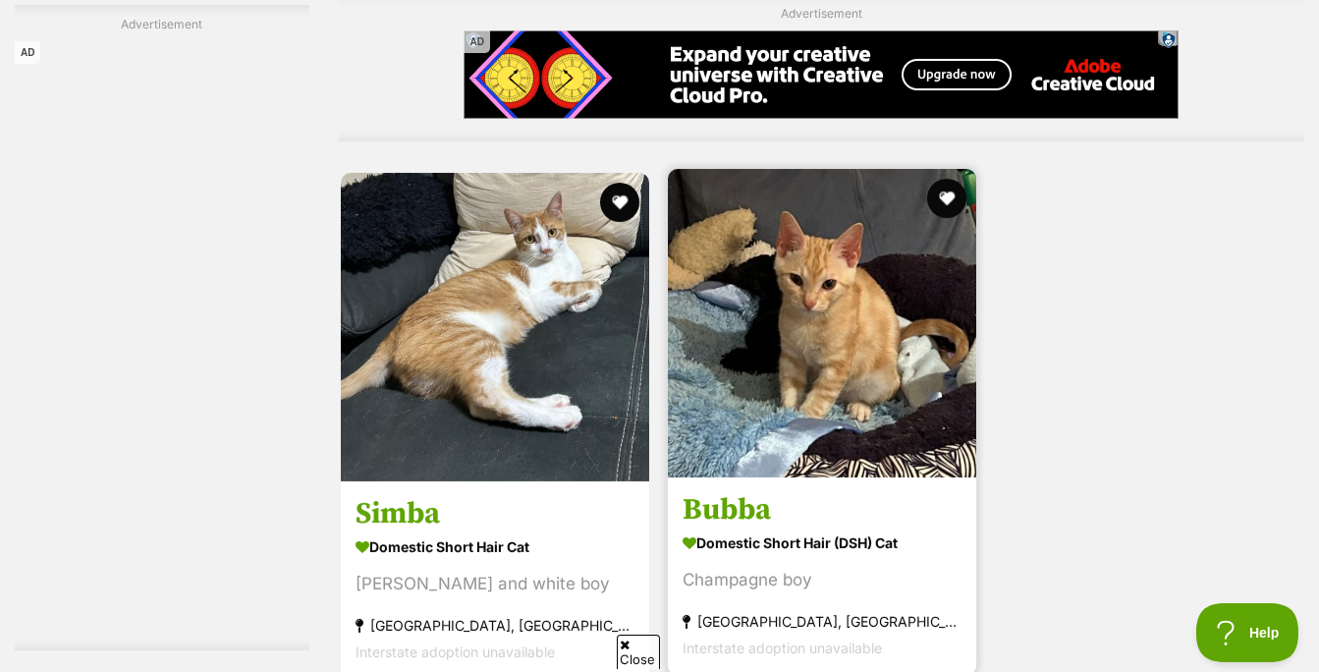
click at [907, 429] on img at bounding box center [822, 323] width 308 height 308
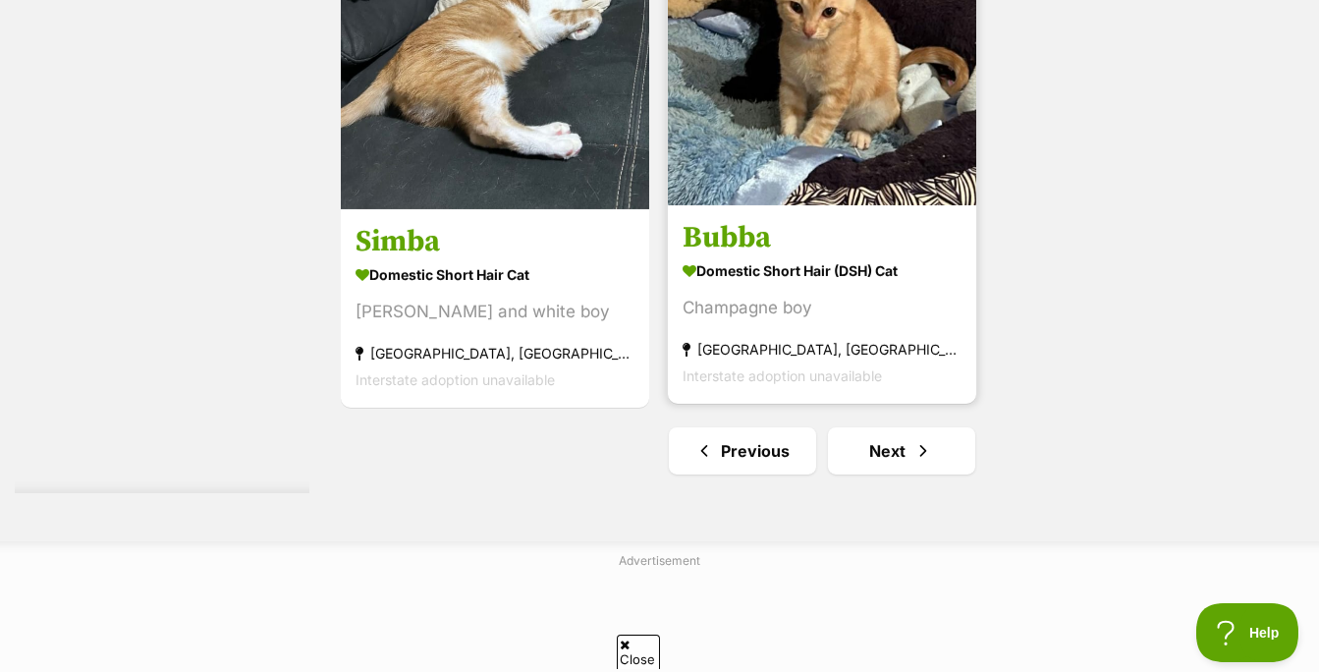
scroll to position [4649, 0]
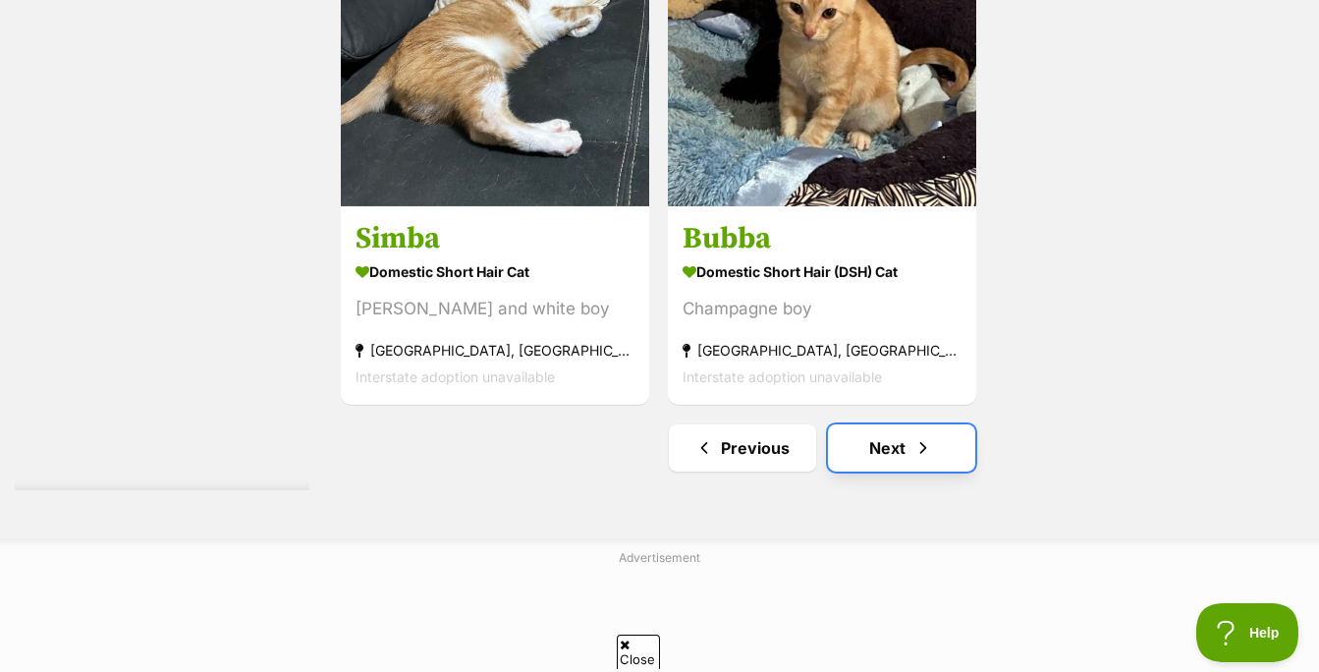
click at [919, 448] on span "Next page" at bounding box center [923, 448] width 20 height 24
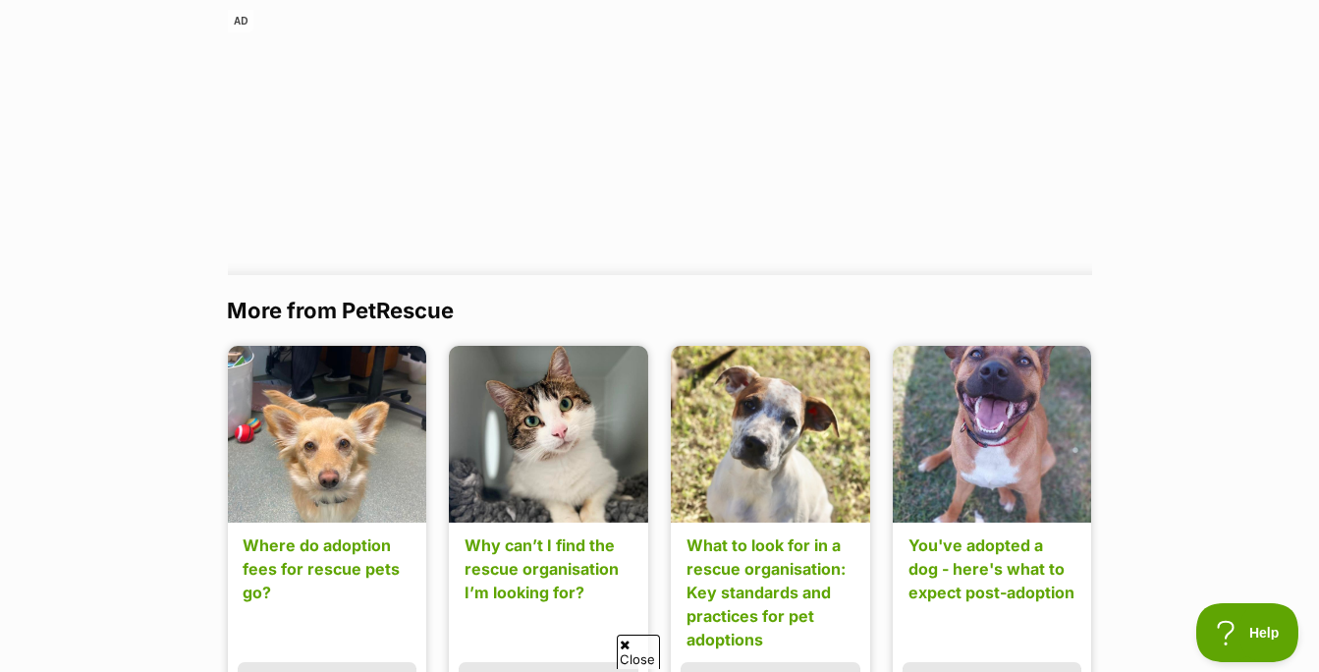
scroll to position [1922, 0]
